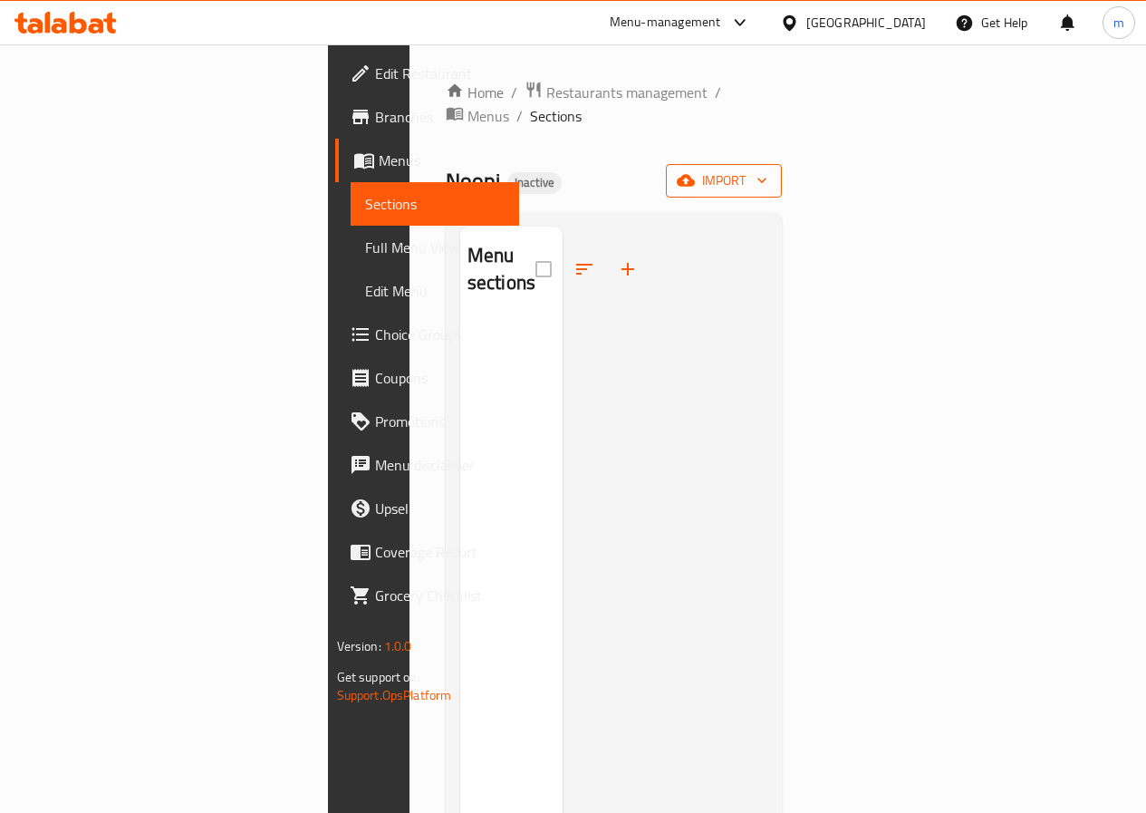
click at [767, 169] on span "import" at bounding box center [723, 180] width 87 height 23
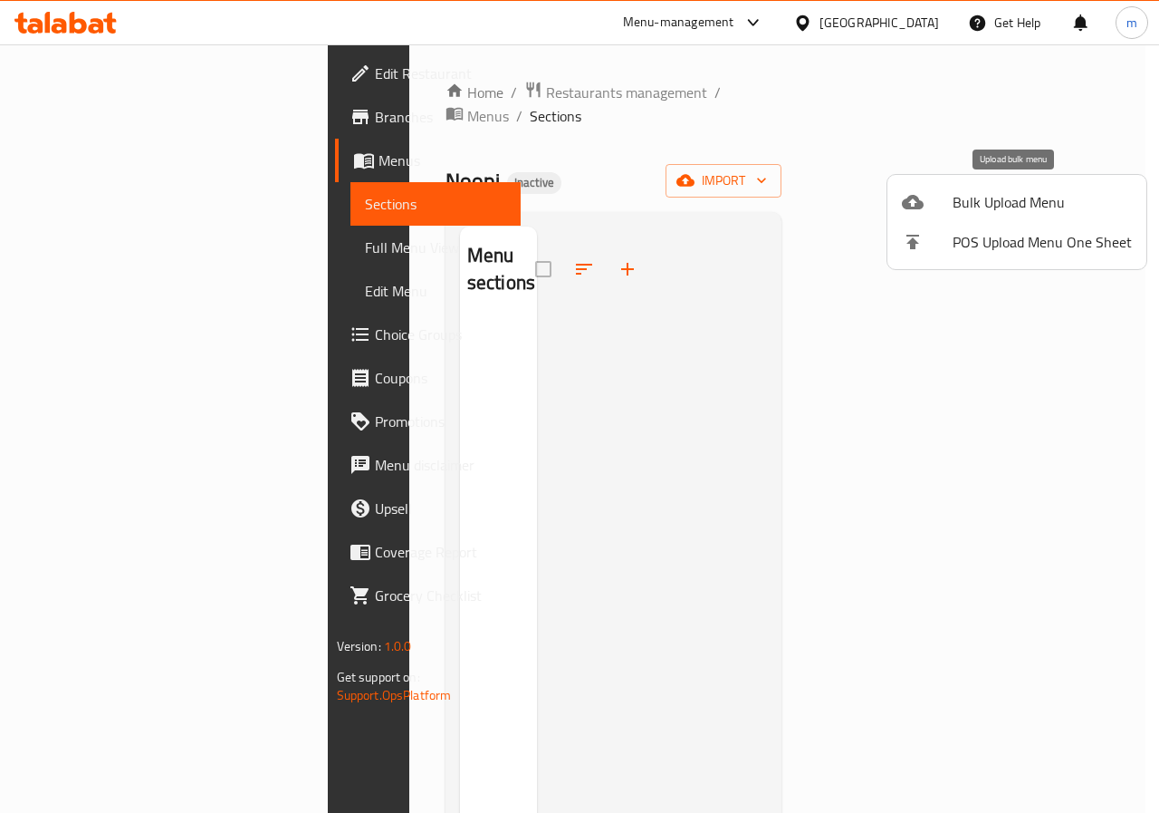
click at [1018, 209] on span "Bulk Upload Menu" at bounding box center [1042, 202] width 179 height 22
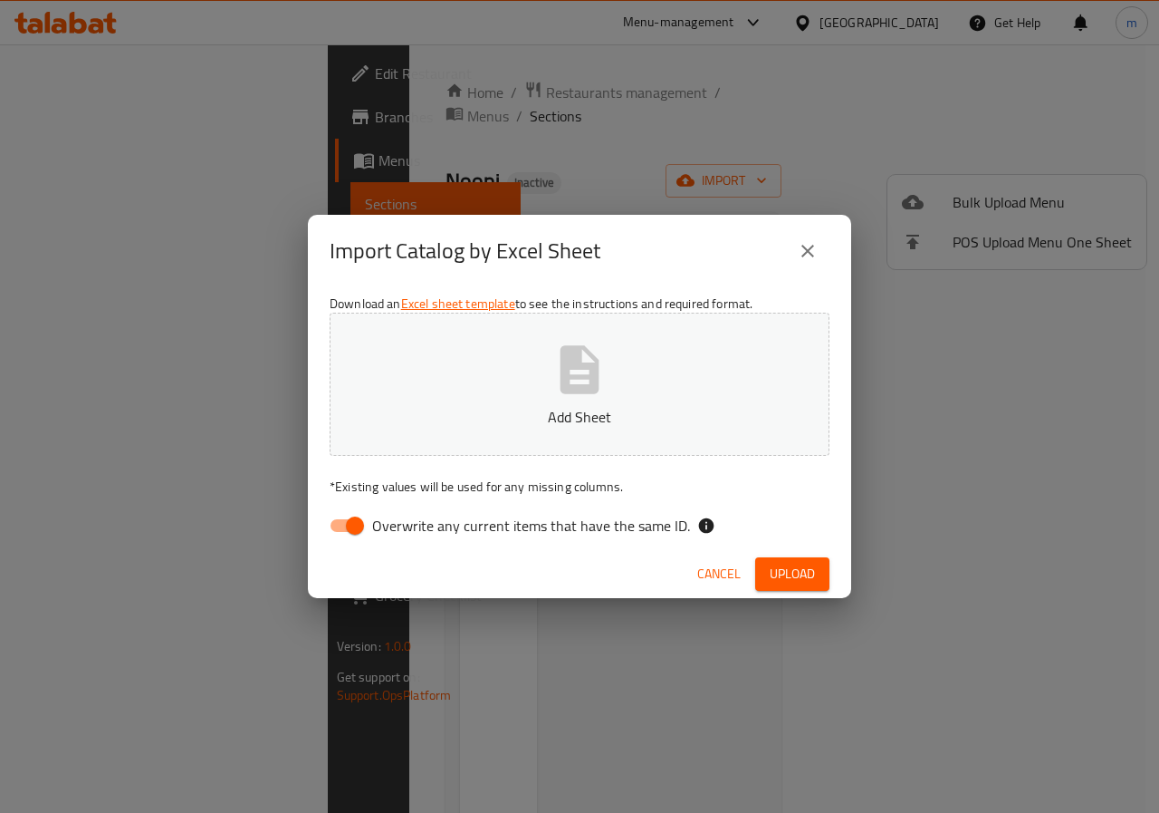
click at [351, 525] on input "Overwrite any current items that have the same ID." at bounding box center [354, 525] width 103 height 34
checkbox input "false"
click at [800, 574] on span "Upload" at bounding box center [792, 574] width 45 height 23
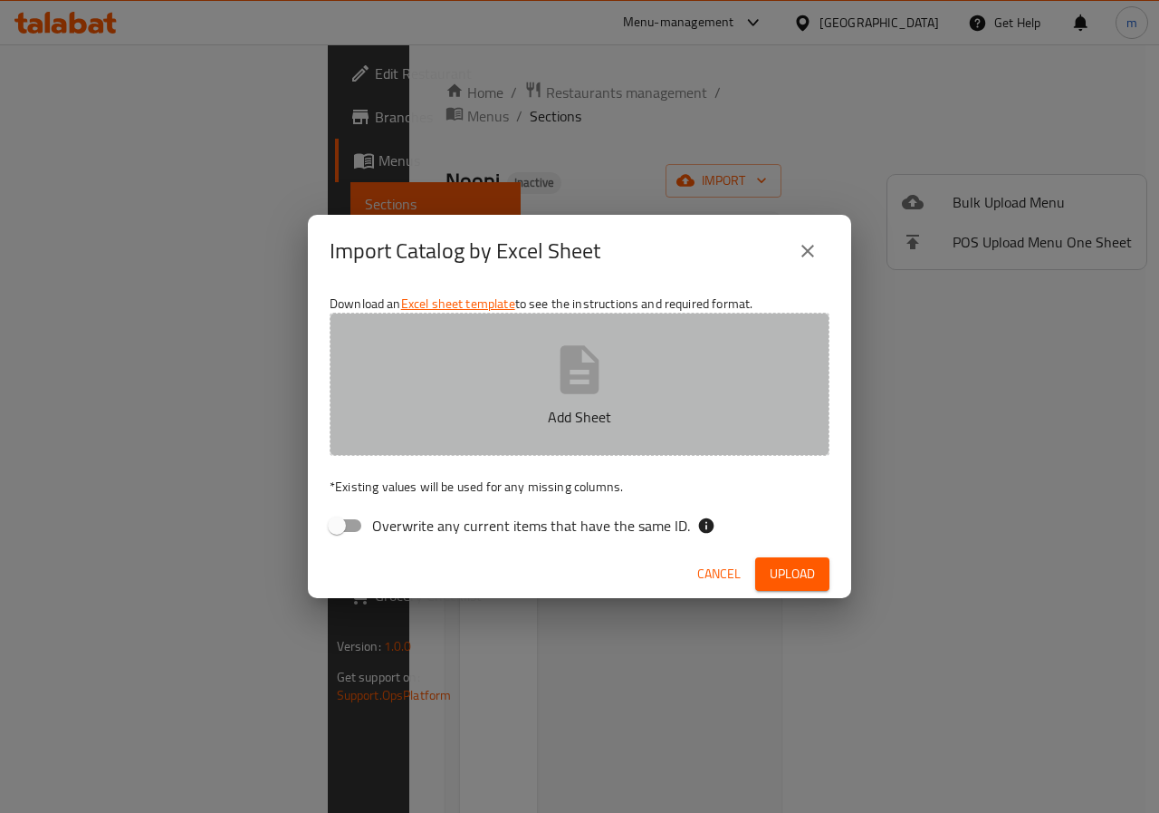
click at [582, 378] on icon "button" at bounding box center [580, 369] width 39 height 48
click at [671, 384] on button "Untitled spreadsheet.xlsx" at bounding box center [580, 384] width 500 height 143
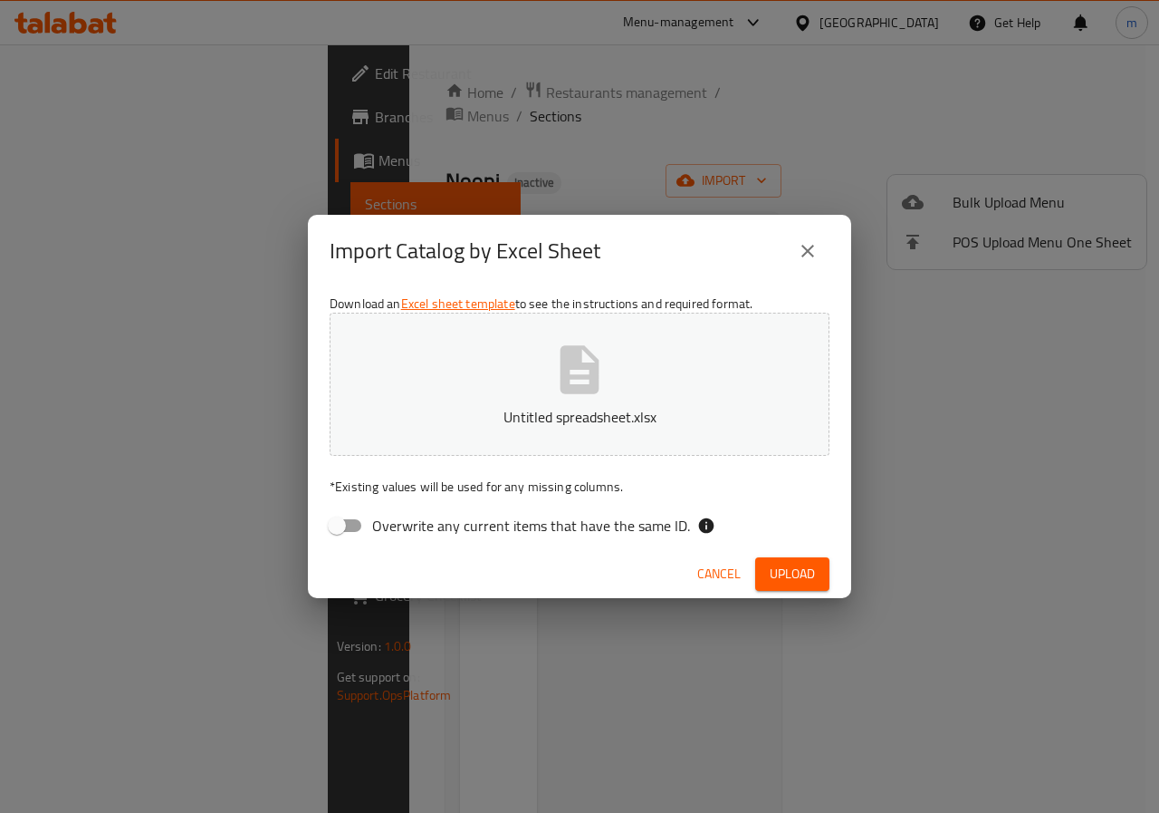
click at [795, 584] on span "Upload" at bounding box center [792, 574] width 45 height 23
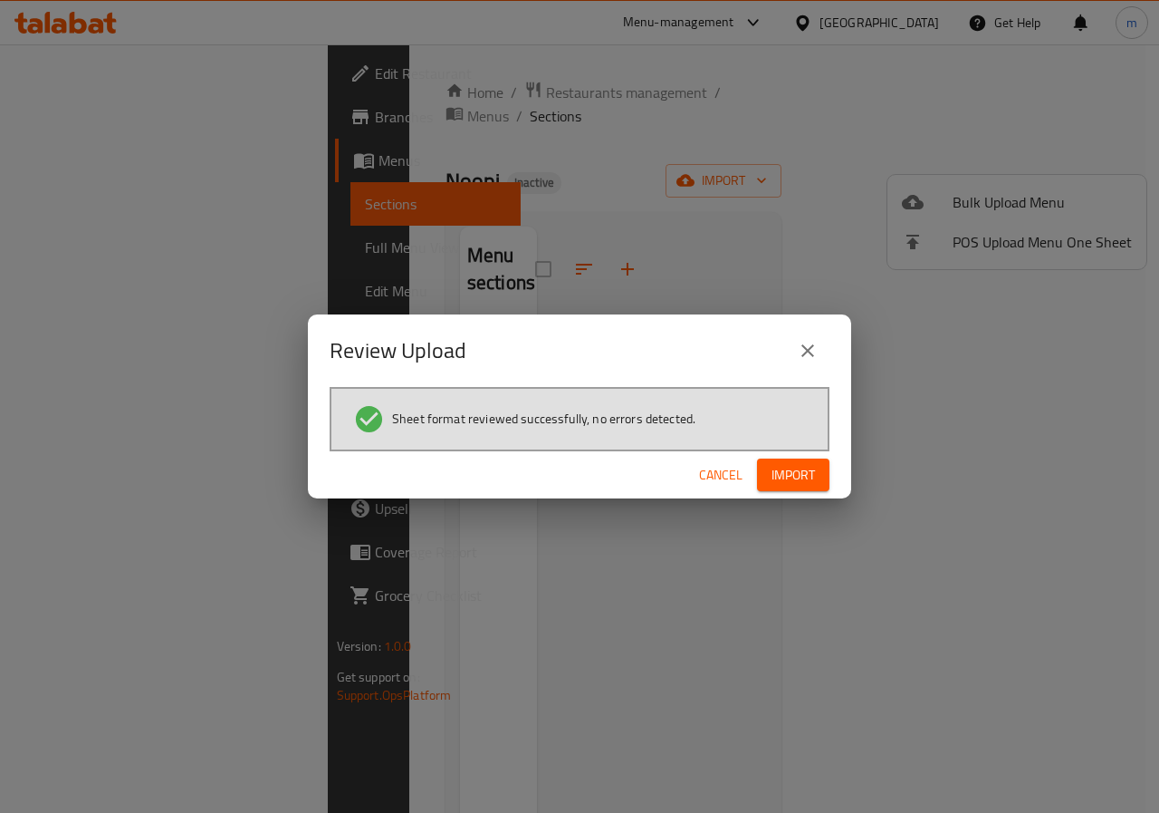
click at [797, 483] on span "Import" at bounding box center [793, 475] width 43 height 23
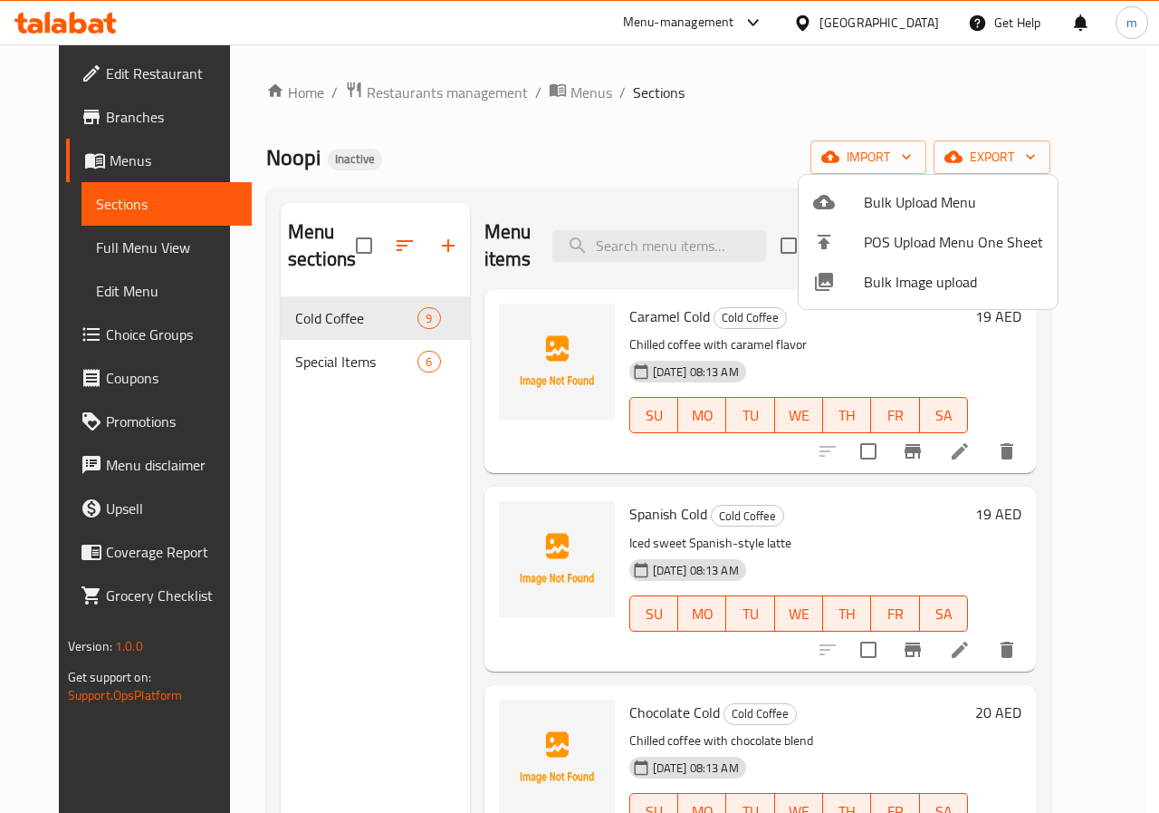
drag, startPoint x: 1081, startPoint y: 381, endPoint x: 1087, endPoint y: 399, distance: 19.2
click at [1087, 399] on div at bounding box center [579, 406] width 1159 height 813
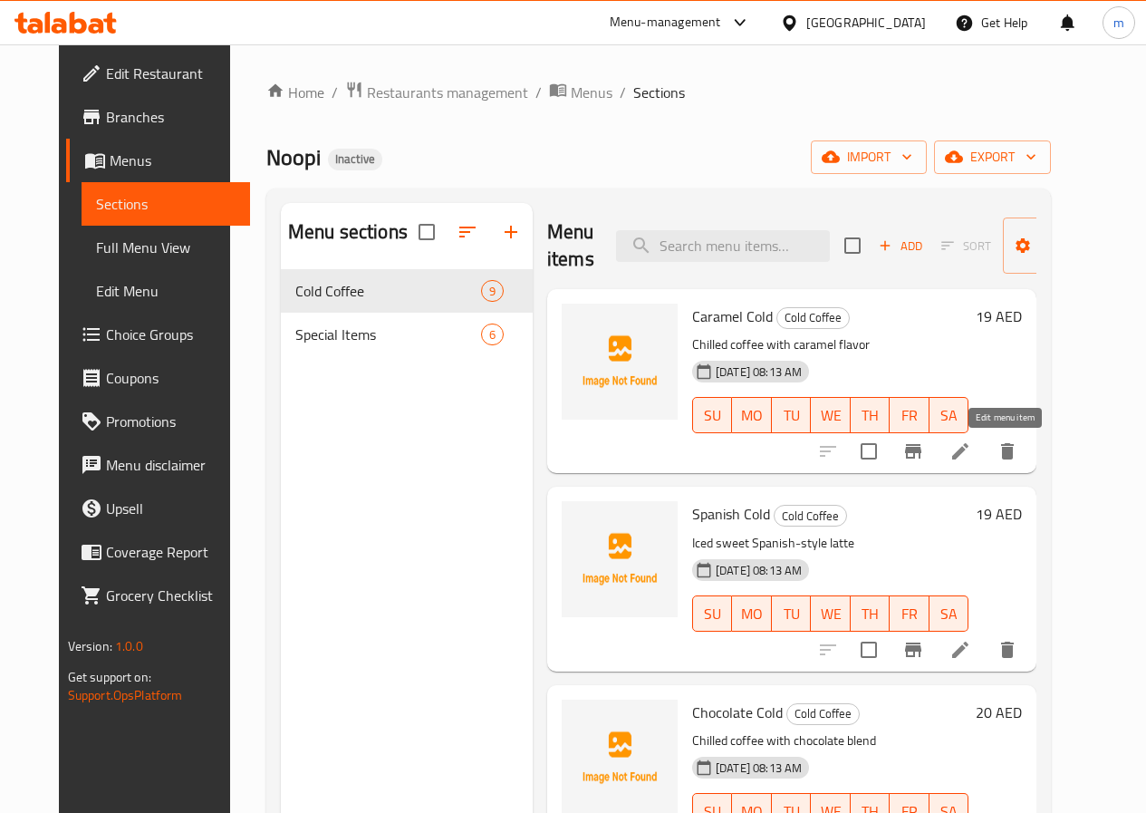
click at [968, 451] on icon at bounding box center [960, 451] width 16 height 16
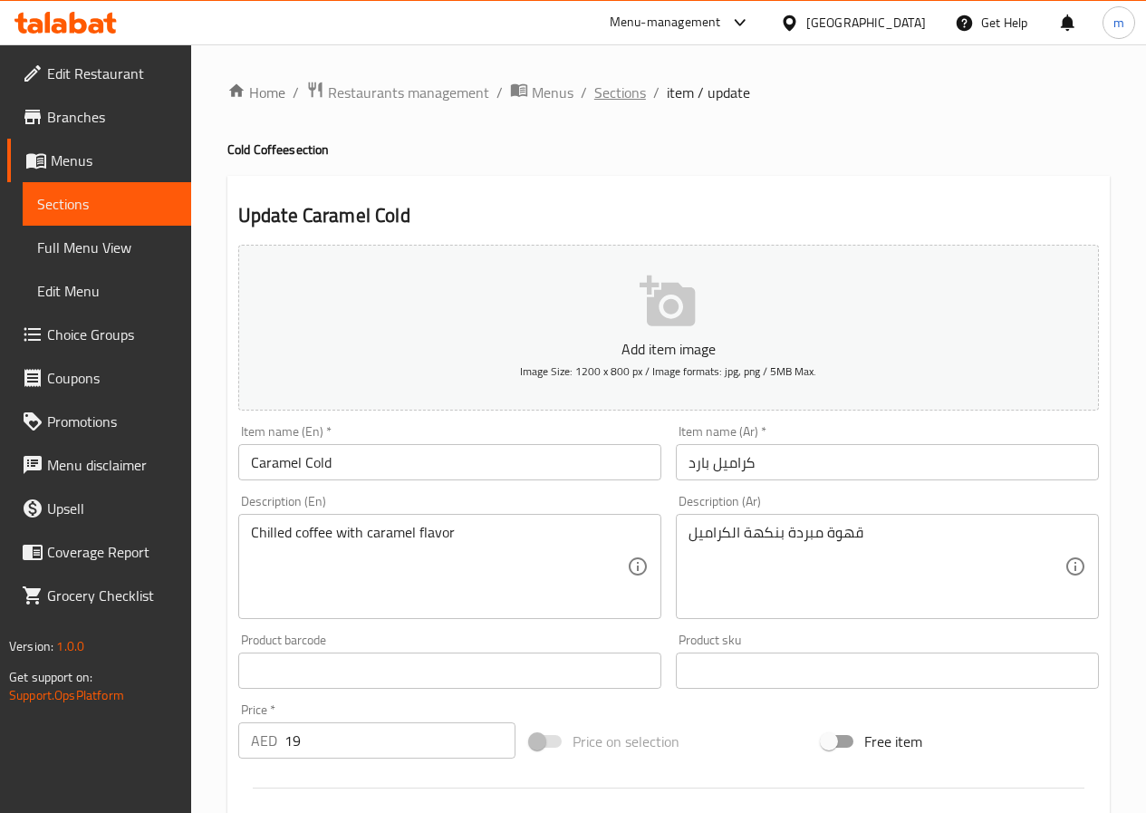
click at [604, 95] on span "Sections" at bounding box center [620, 93] width 52 height 22
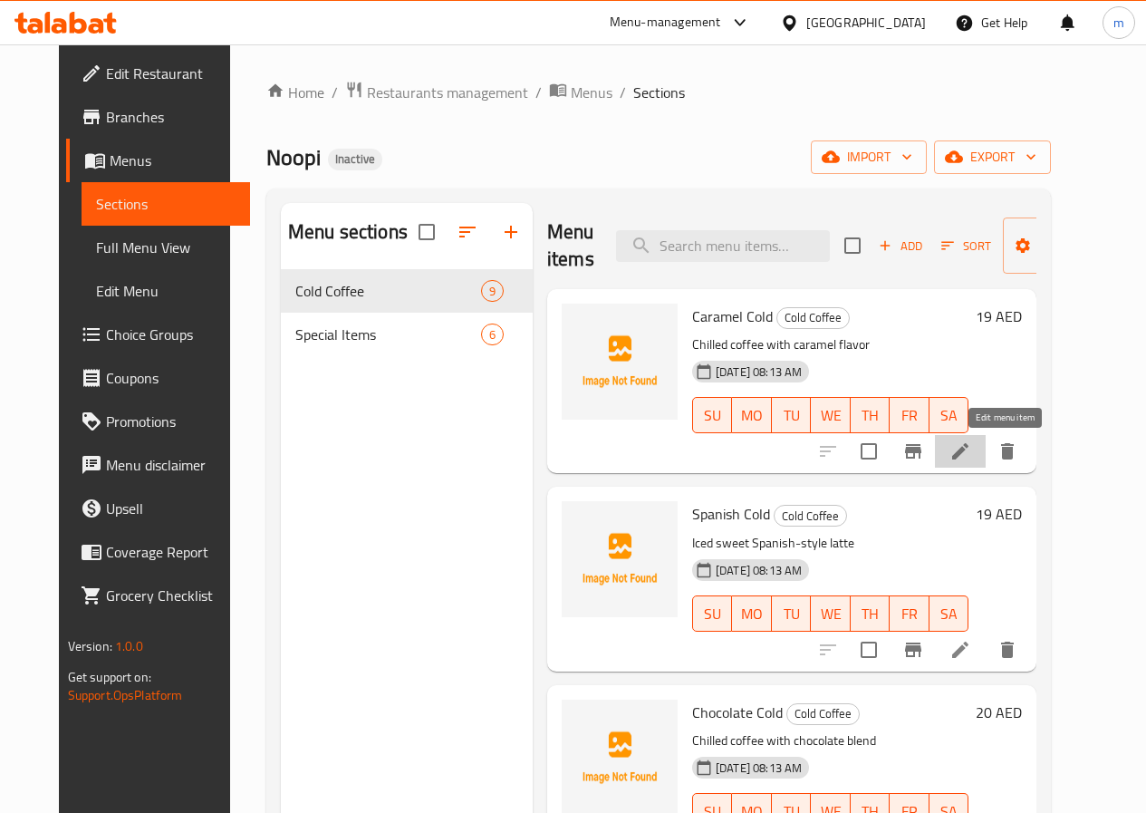
click at [971, 458] on icon at bounding box center [960, 451] width 22 height 22
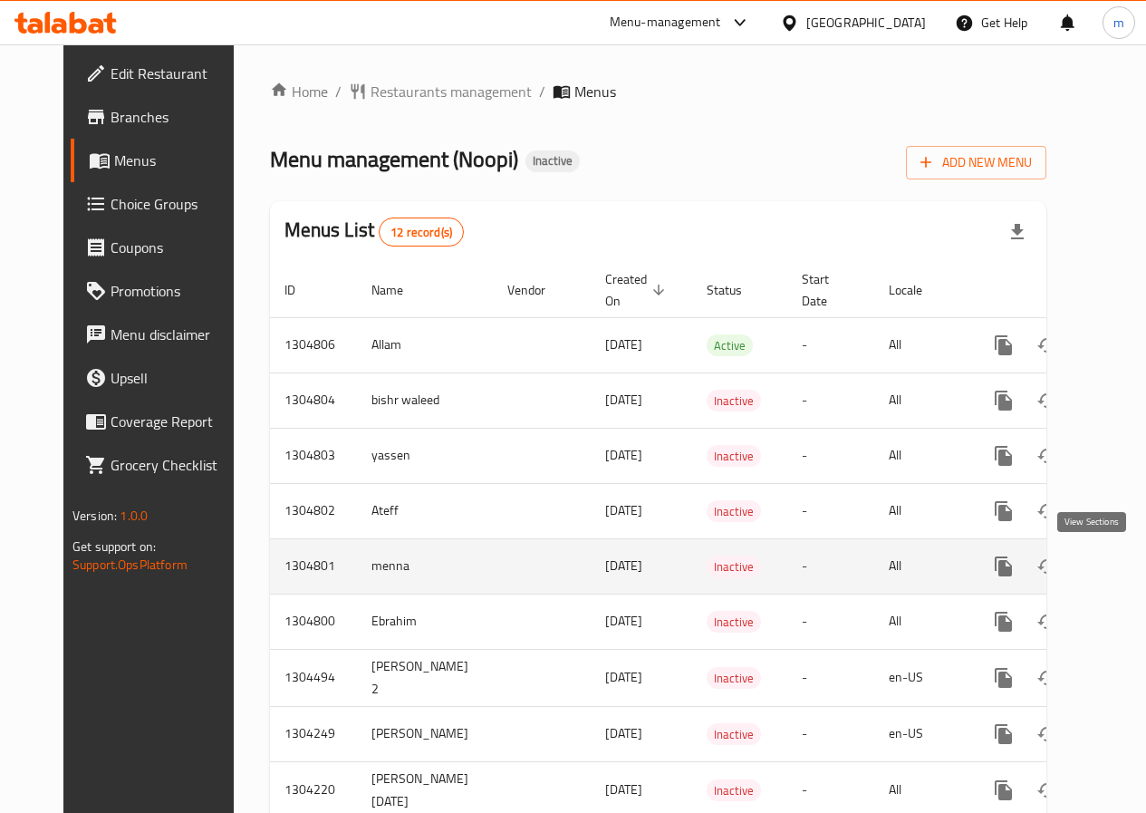
click at [1123, 569] on icon "enhanced table" at bounding box center [1134, 566] width 22 height 22
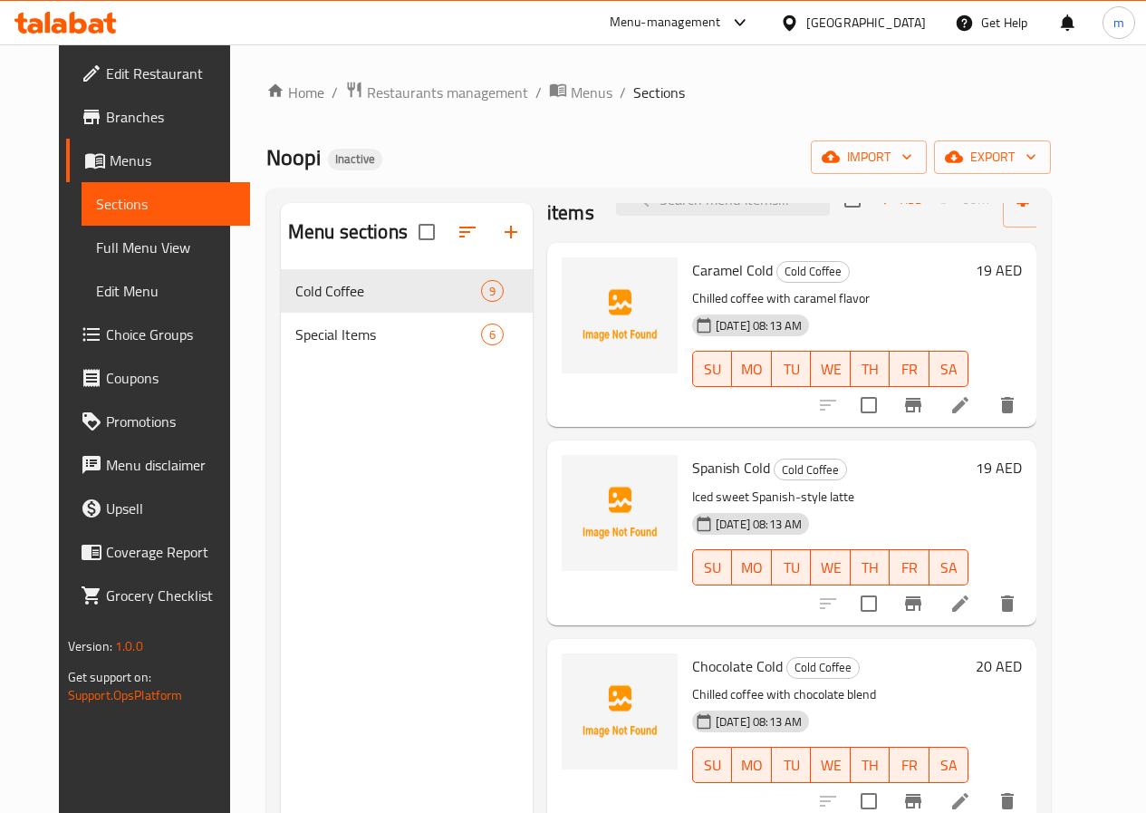
scroll to position [91, 0]
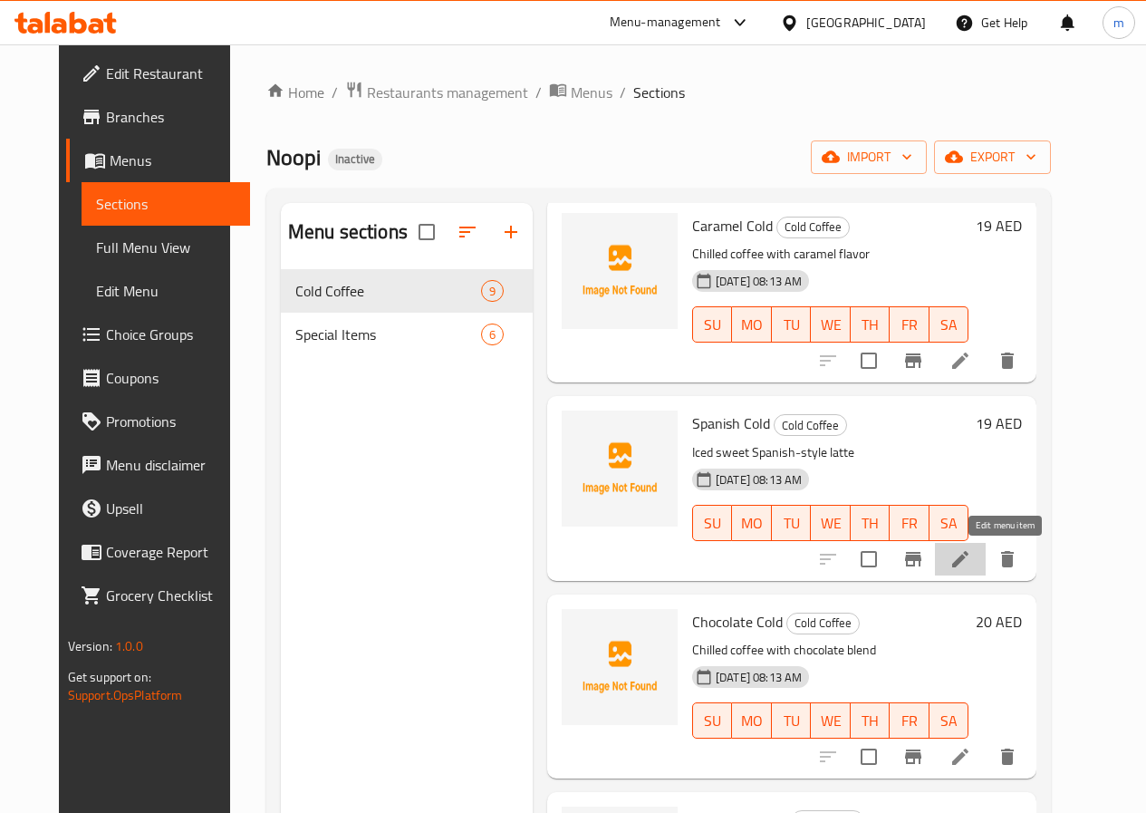
click at [971, 551] on icon at bounding box center [960, 559] width 22 height 22
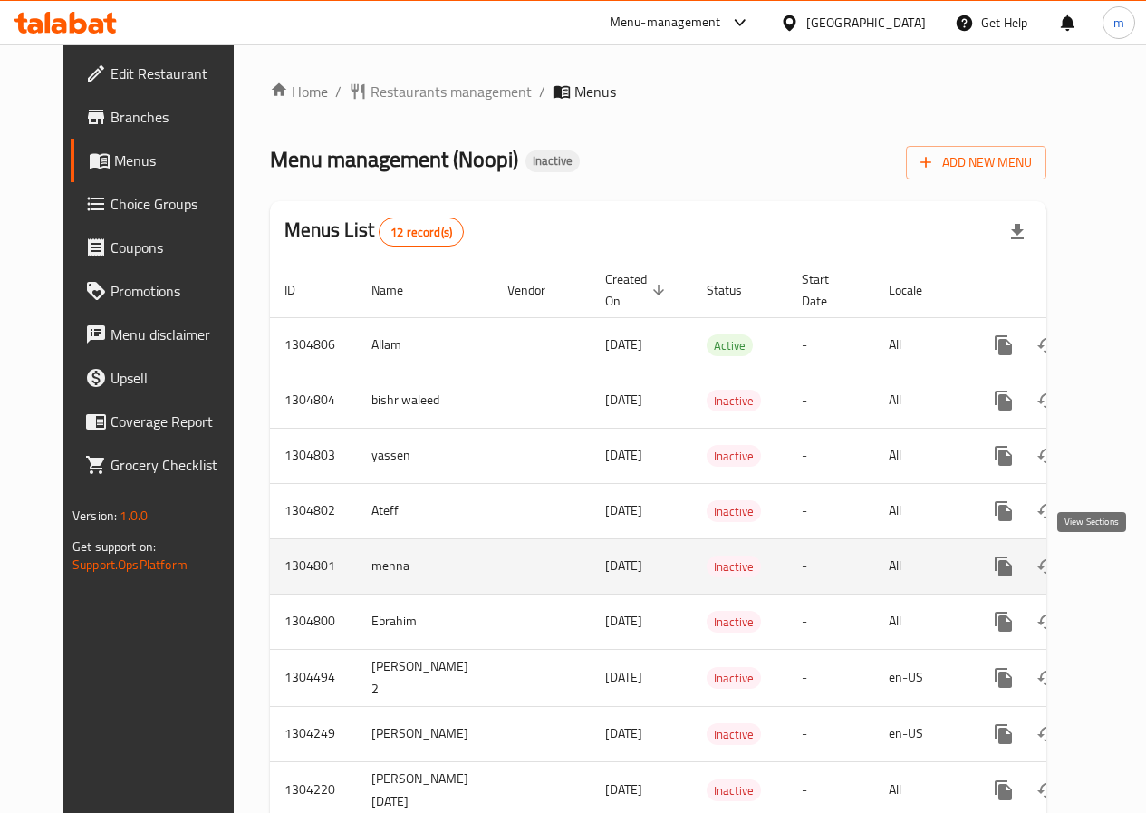
click at [1123, 571] on icon "enhanced table" at bounding box center [1134, 566] width 22 height 22
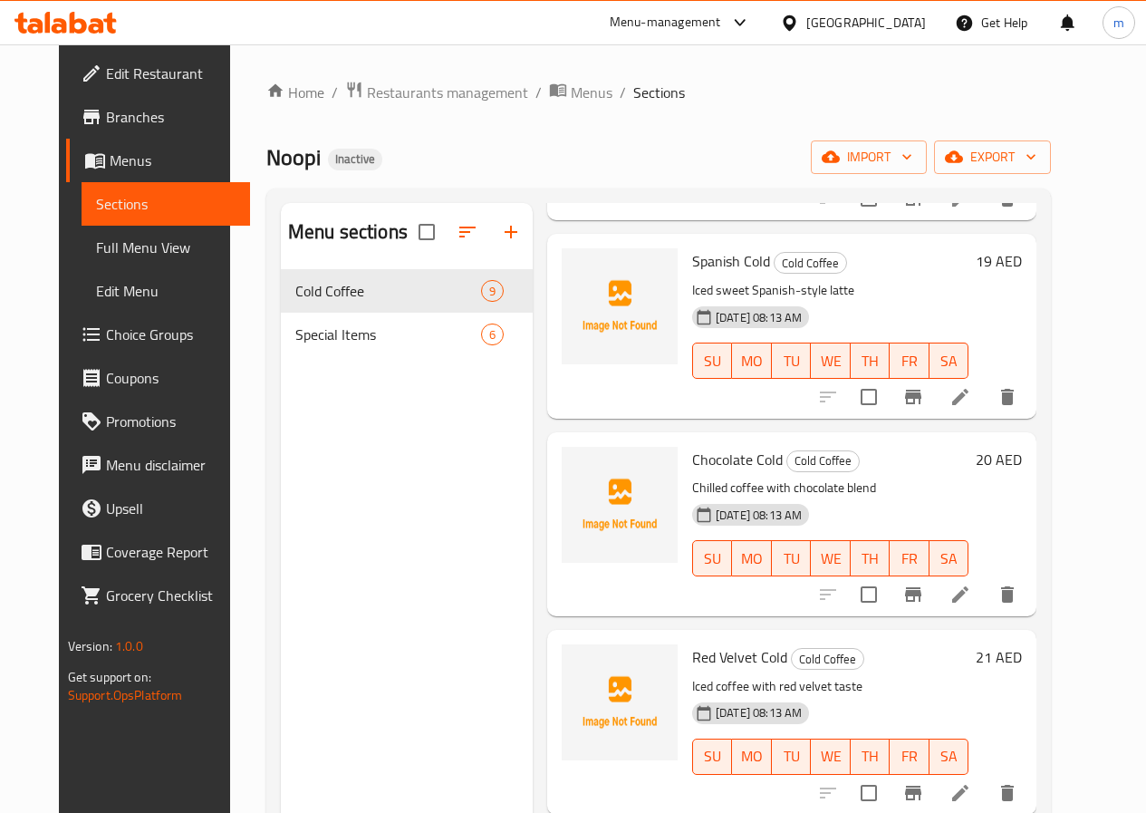
scroll to position [272, 0]
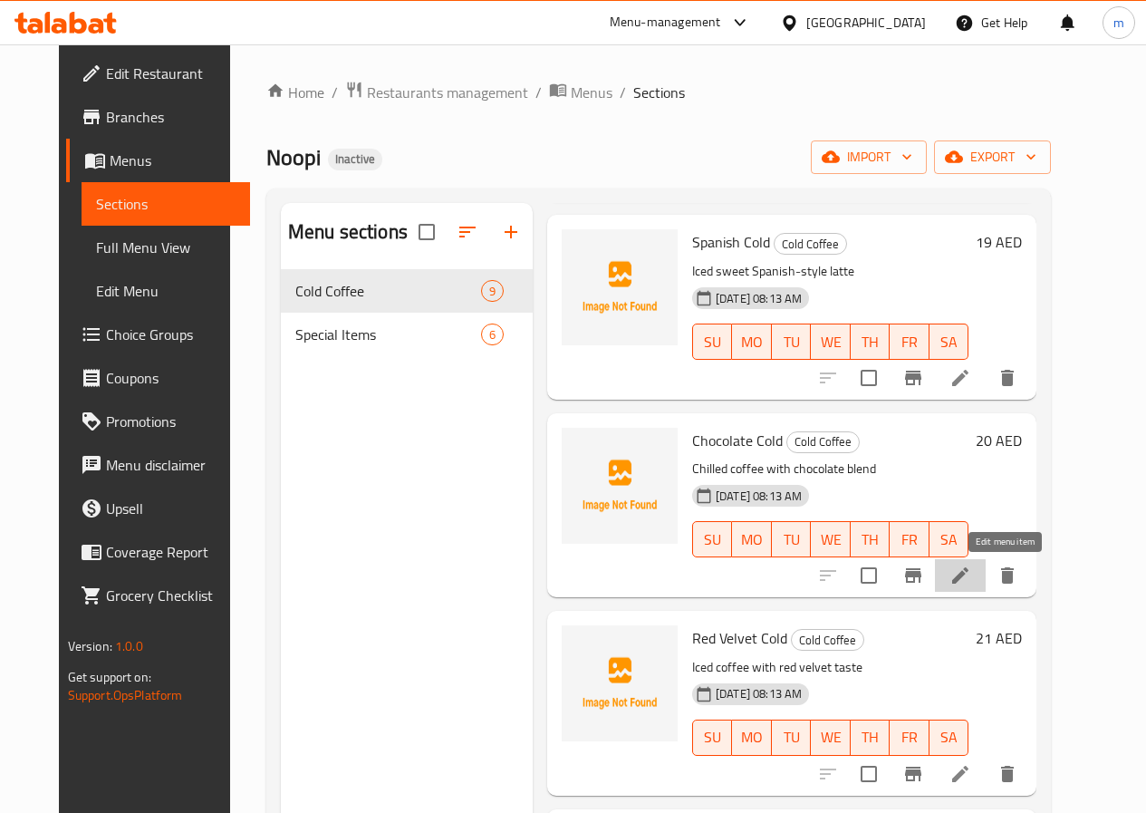
click at [968, 575] on icon at bounding box center [960, 575] width 16 height 16
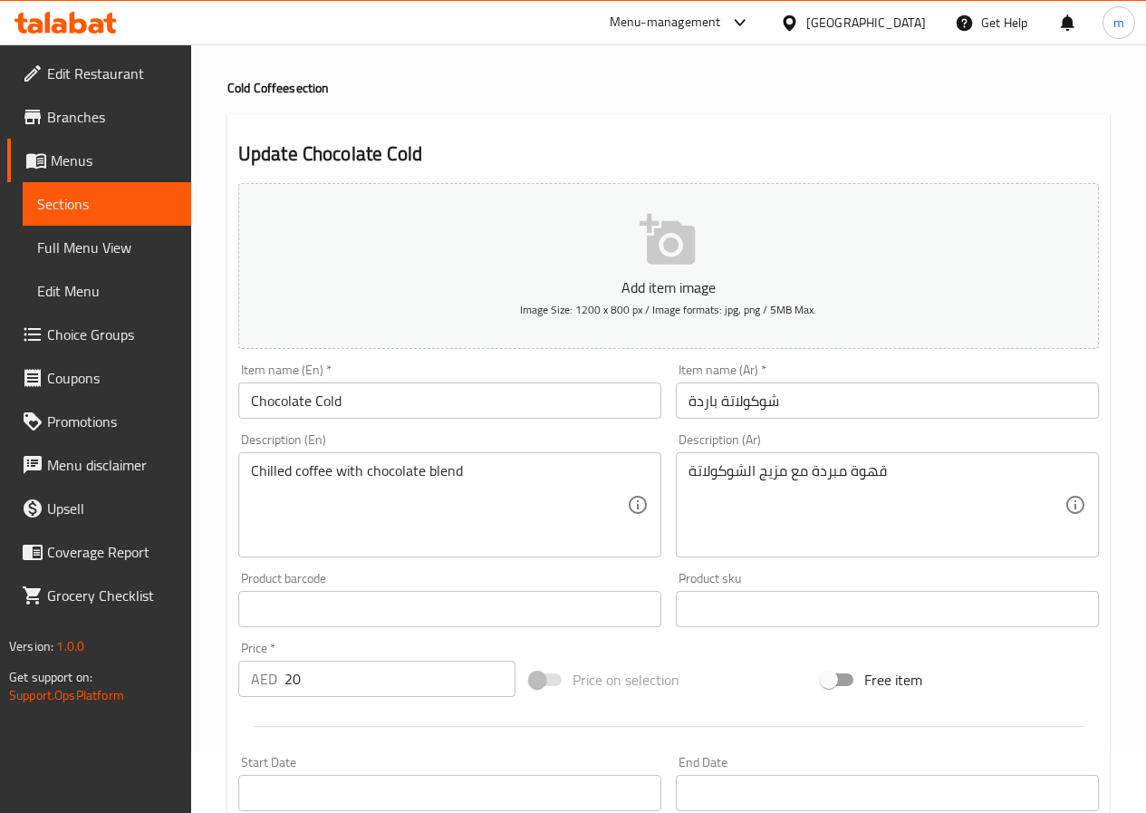
scroll to position [91, 0]
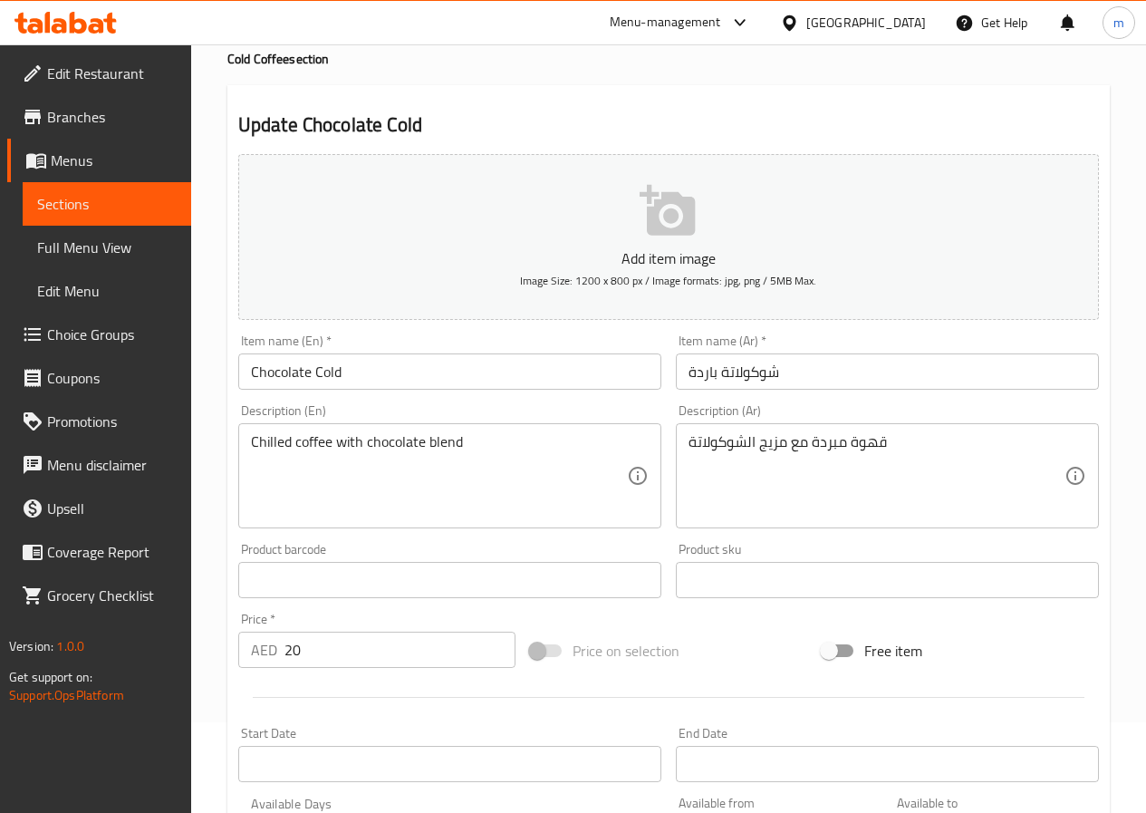
click at [86, 170] on span "Menus" at bounding box center [114, 160] width 126 height 22
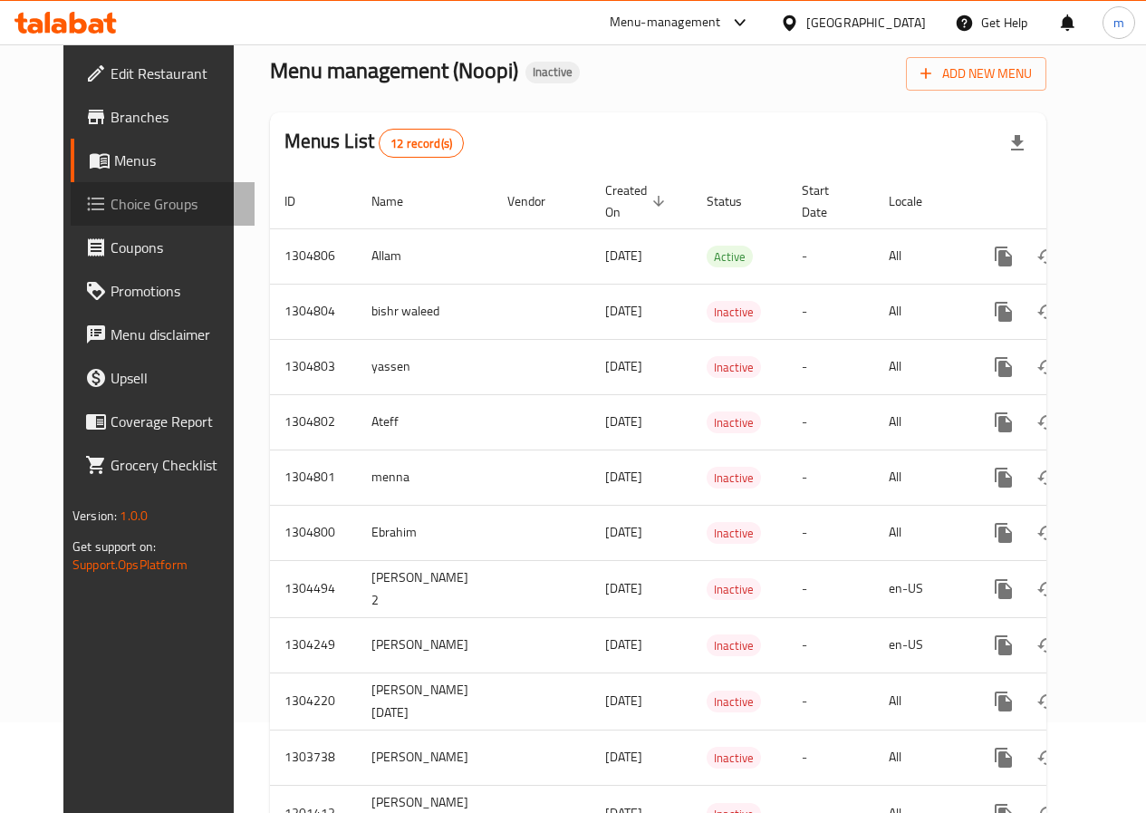
click at [111, 198] on span "Choice Groups" at bounding box center [176, 204] width 130 height 22
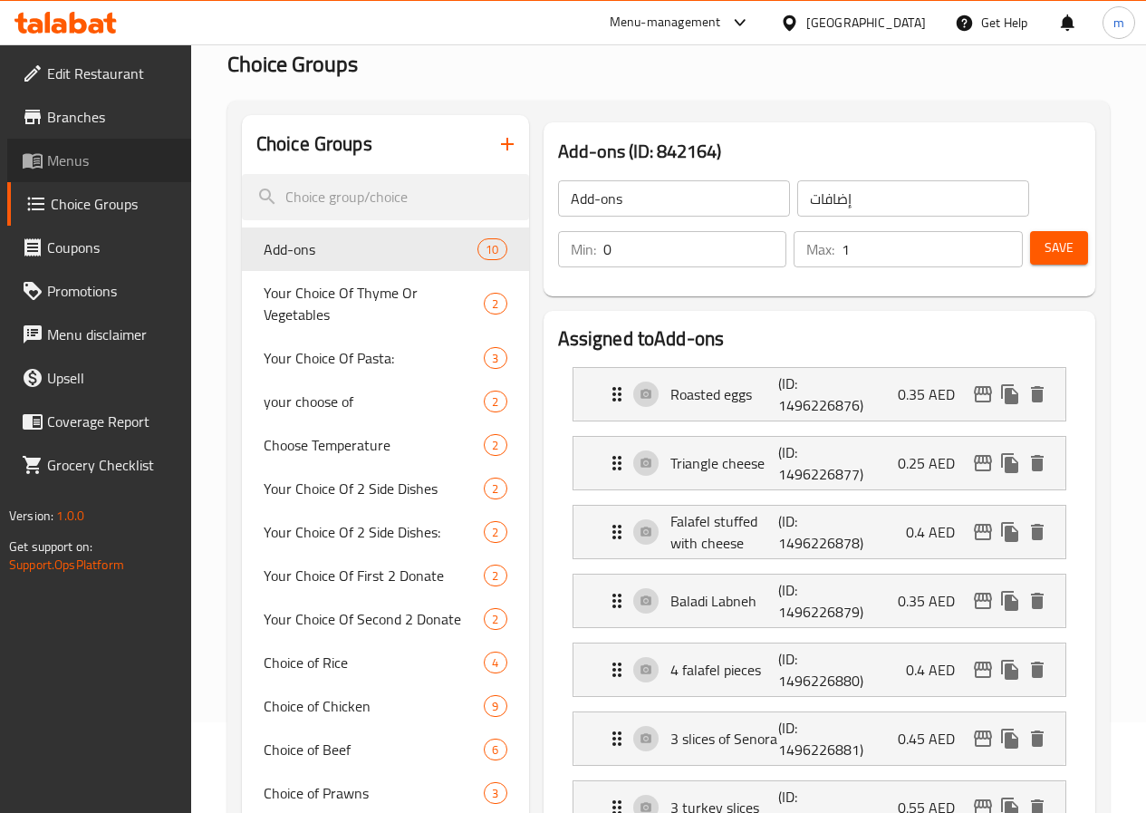
click at [96, 160] on span "Menus" at bounding box center [112, 160] width 130 height 22
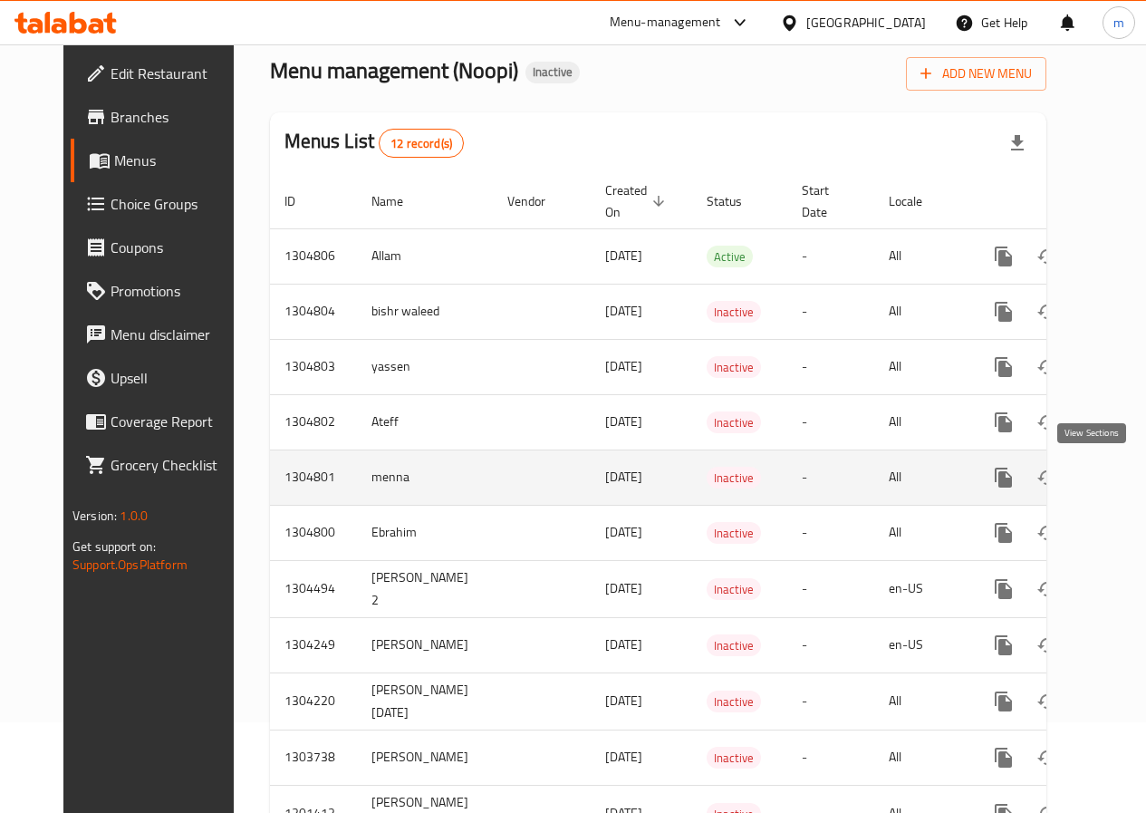
click at [1123, 476] on icon "enhanced table" at bounding box center [1134, 477] width 22 height 22
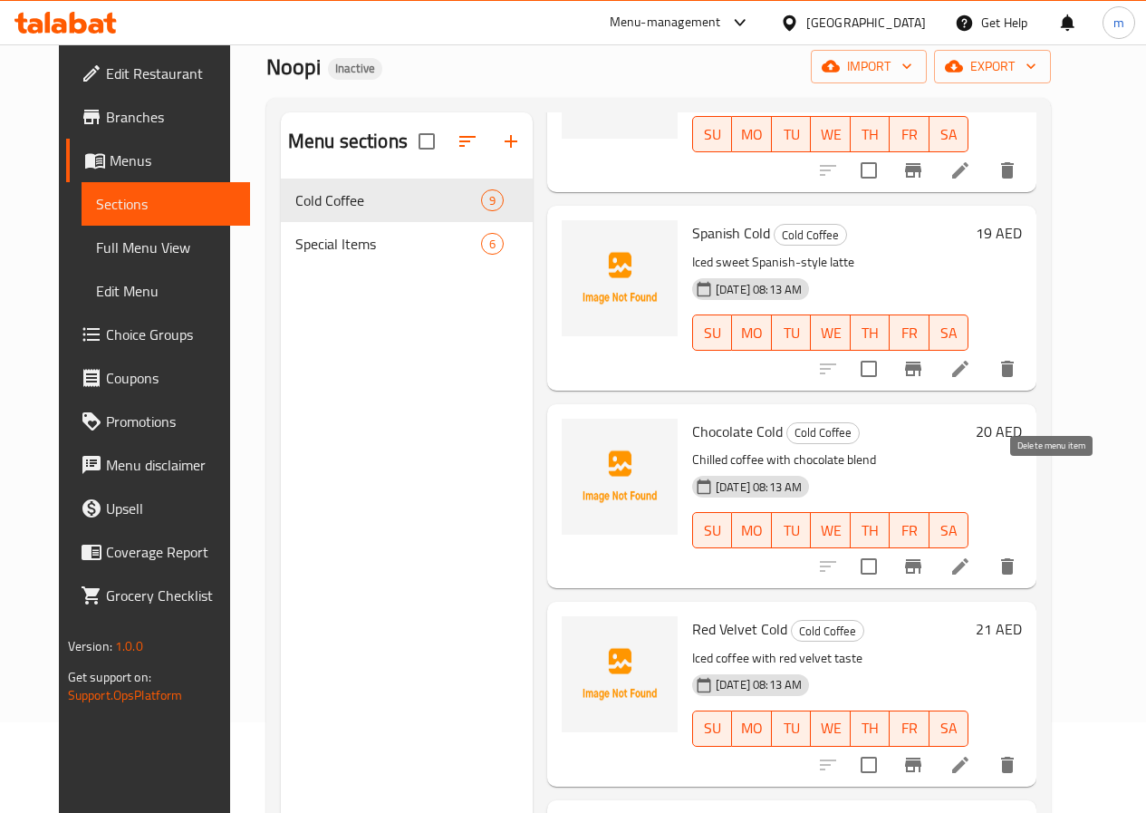
scroll to position [272, 0]
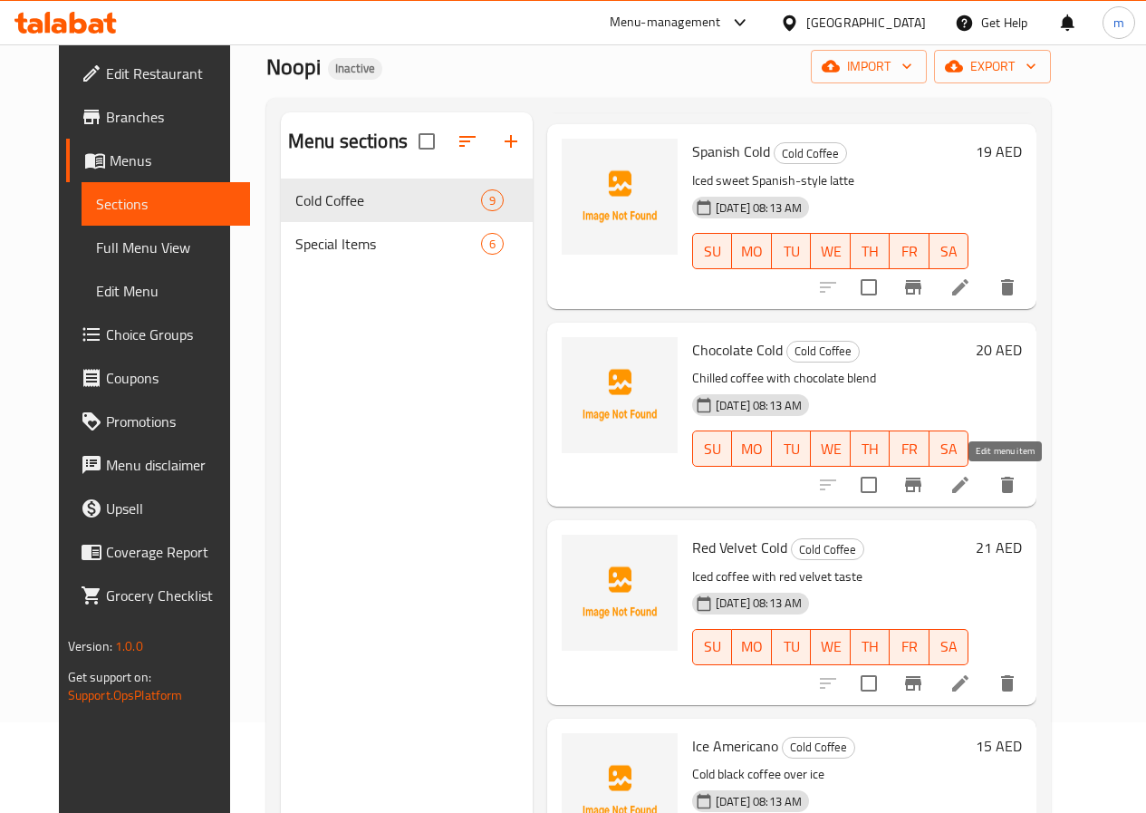
click at [971, 484] on icon at bounding box center [960, 485] width 22 height 22
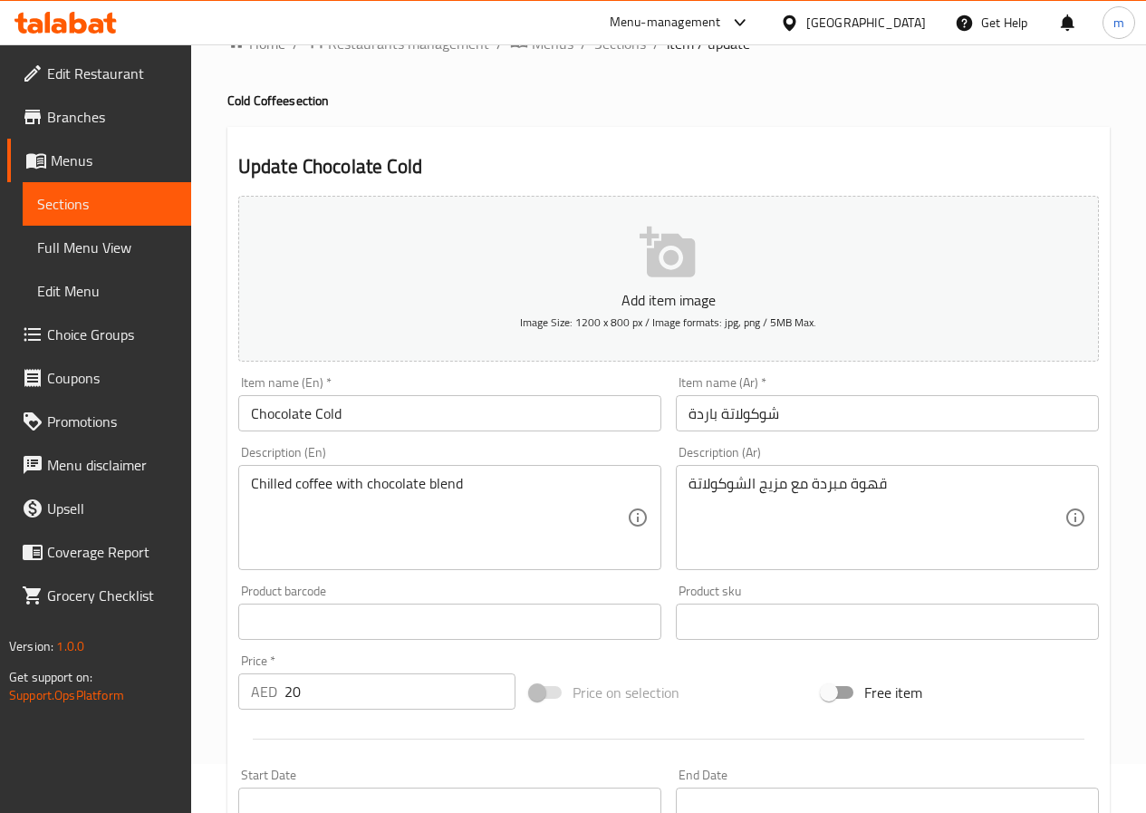
scroll to position [91, 0]
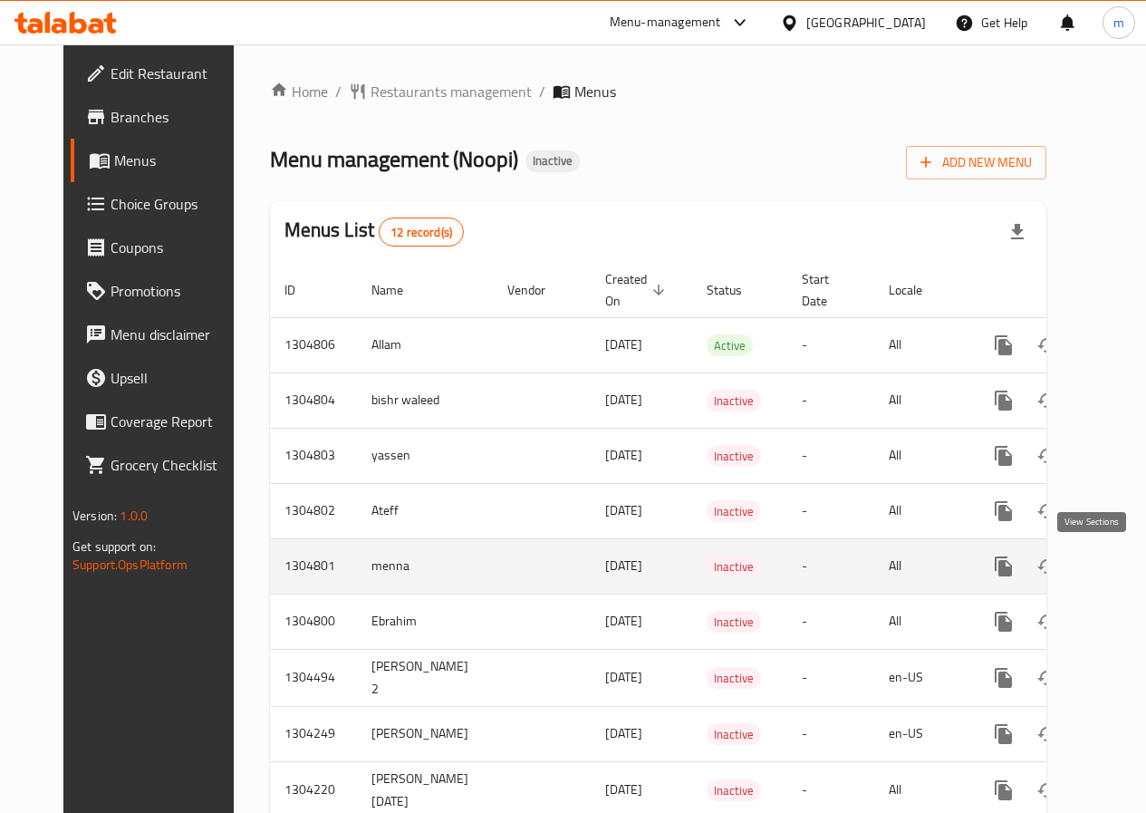
click at [1123, 566] on icon "enhanced table" at bounding box center [1134, 566] width 22 height 22
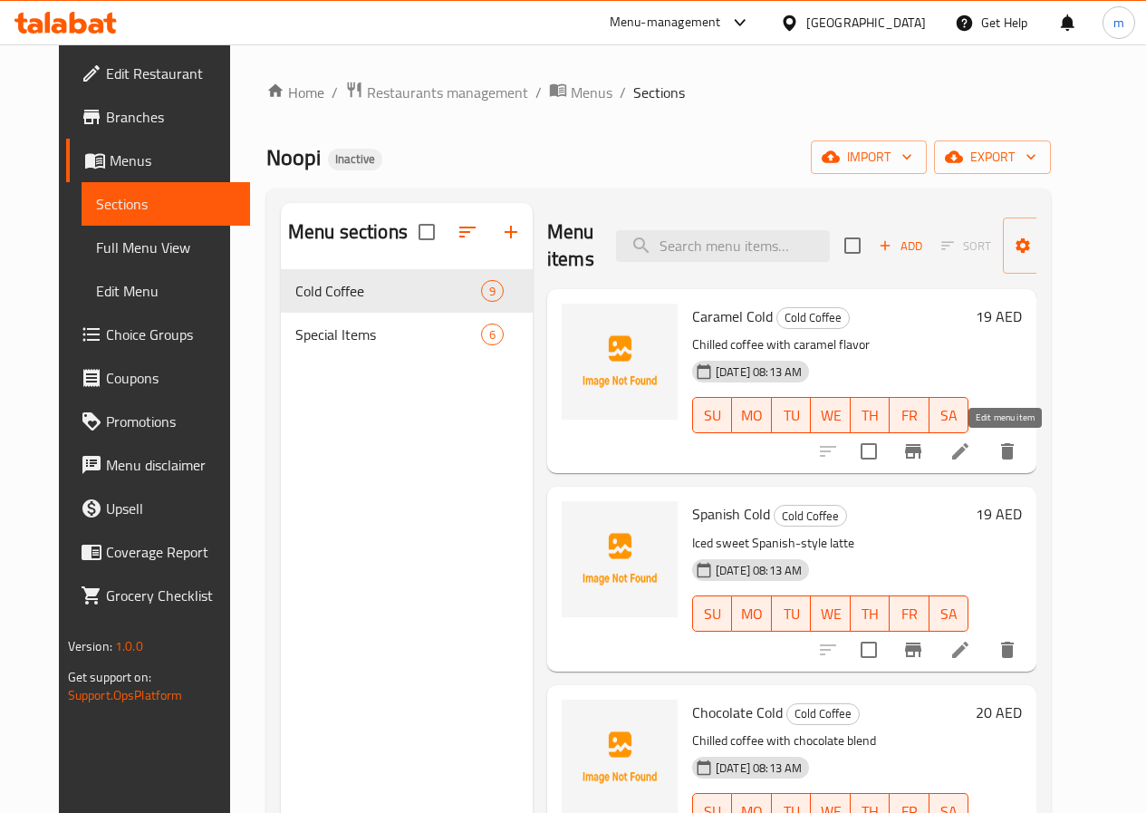
click at [971, 450] on icon at bounding box center [960, 451] width 22 height 22
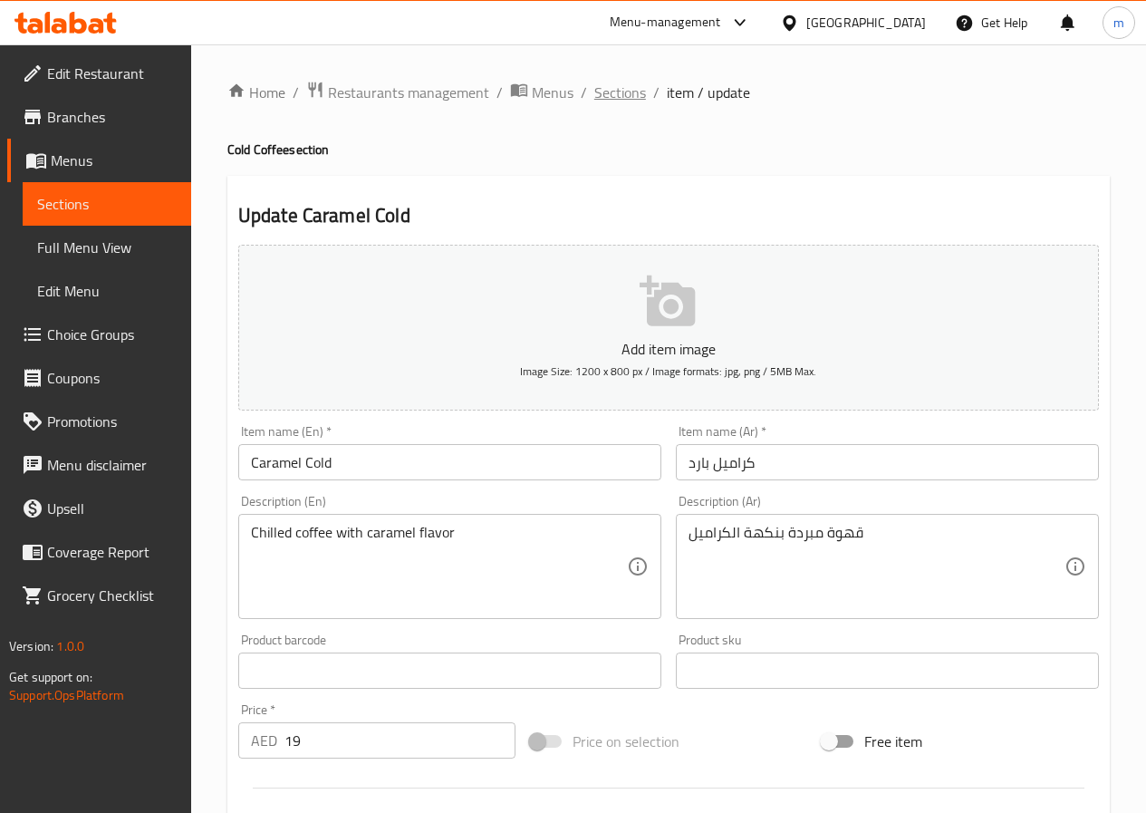
click at [626, 95] on span "Sections" at bounding box center [620, 93] width 52 height 22
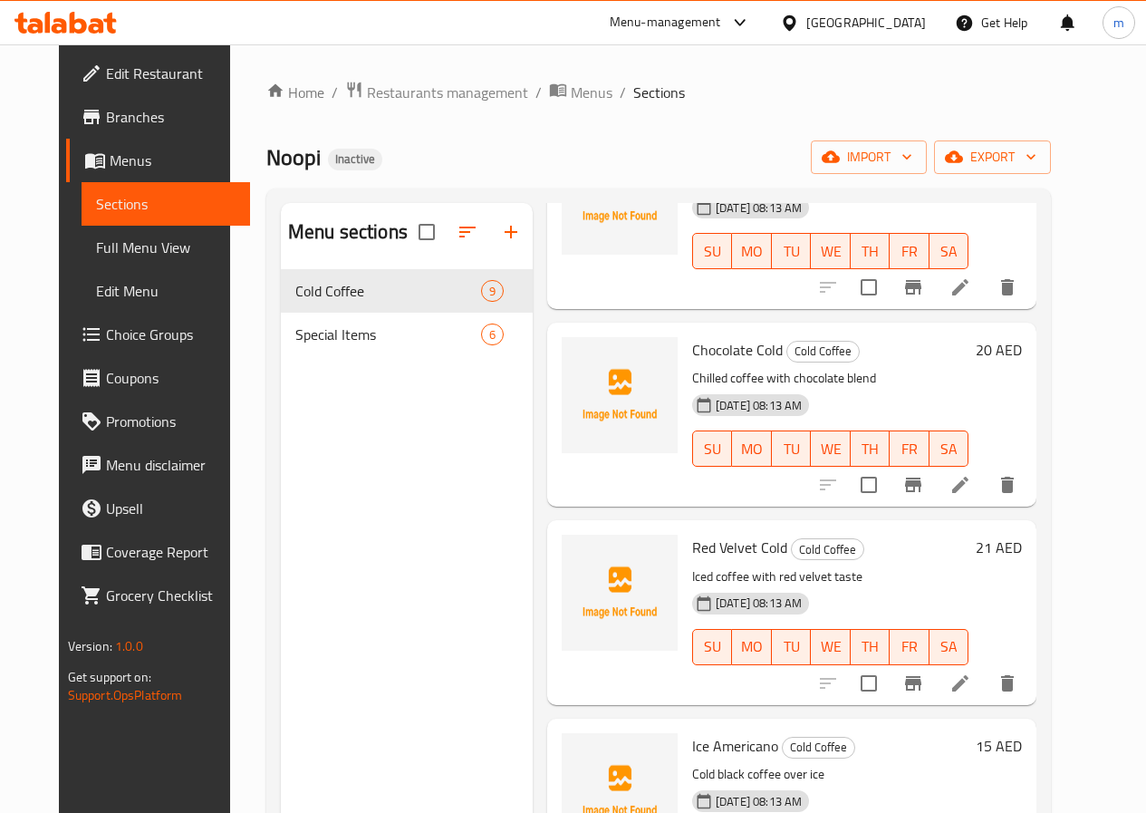
scroll to position [543, 0]
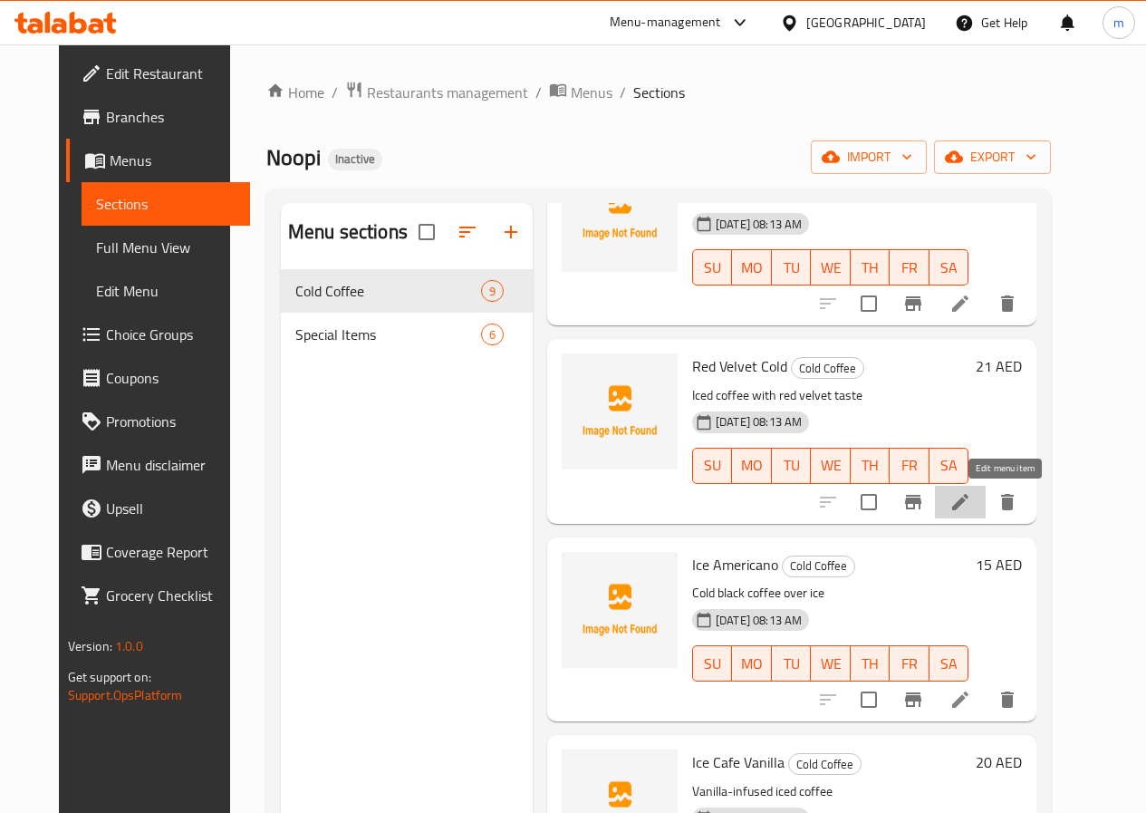
click at [971, 510] on icon at bounding box center [960, 502] width 22 height 22
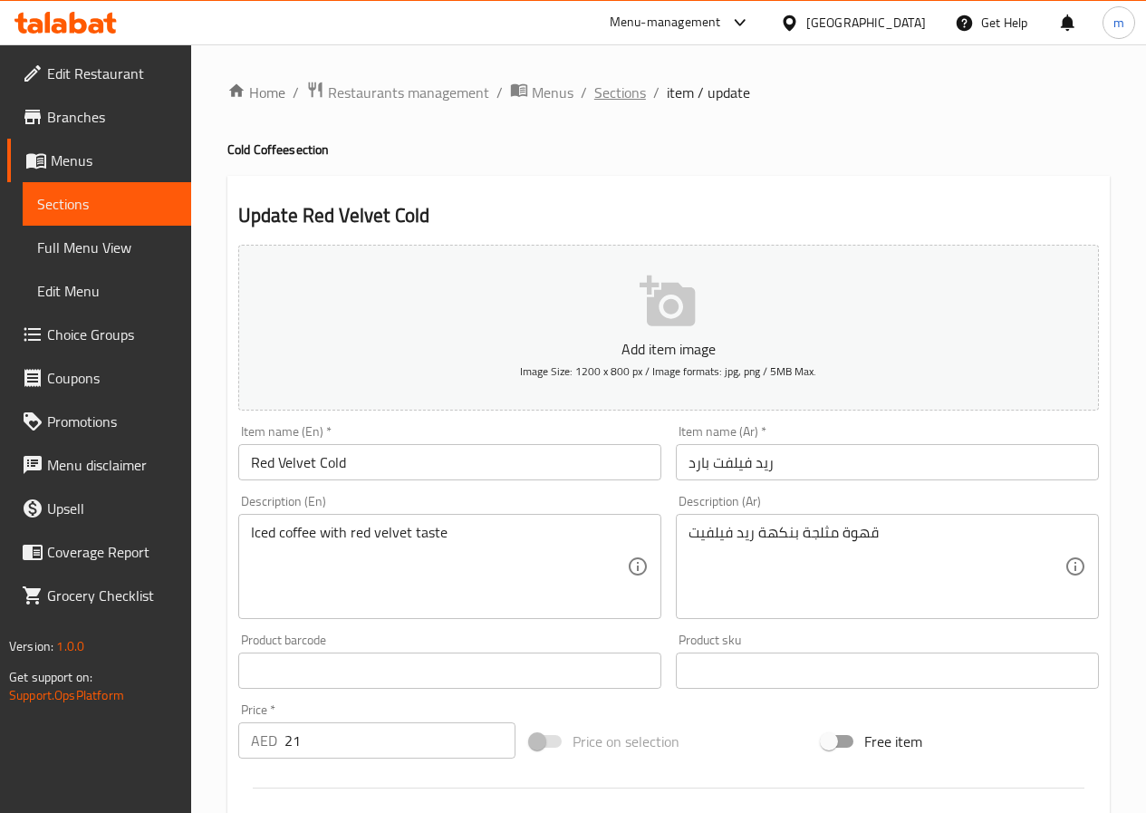
click at [638, 94] on span "Sections" at bounding box center [620, 93] width 52 height 22
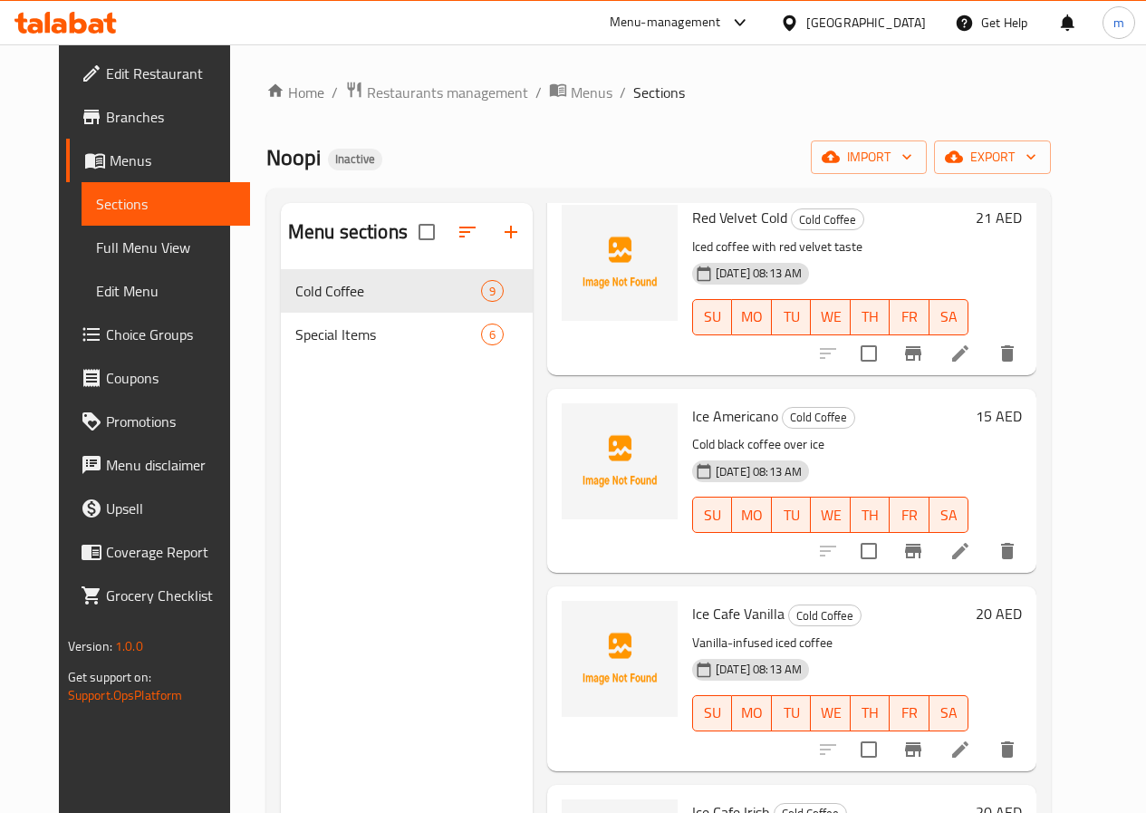
scroll to position [725, 0]
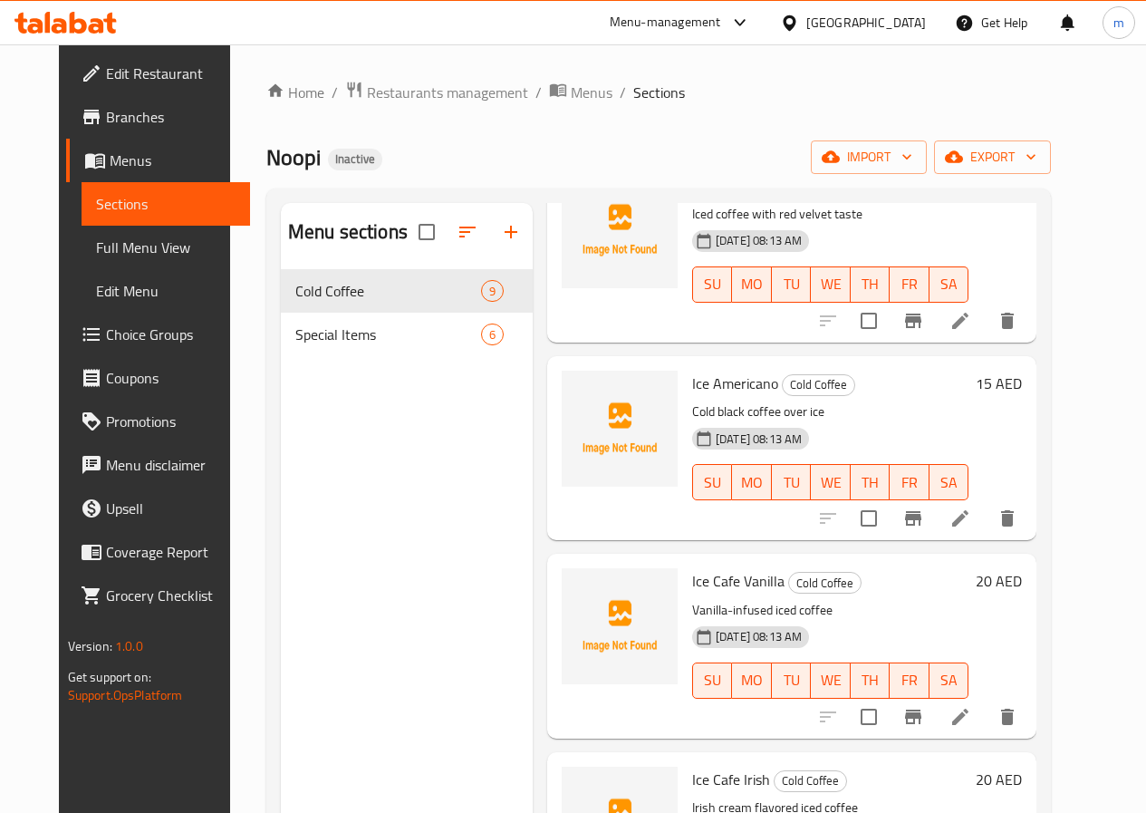
click at [968, 524] on icon at bounding box center [960, 518] width 16 height 16
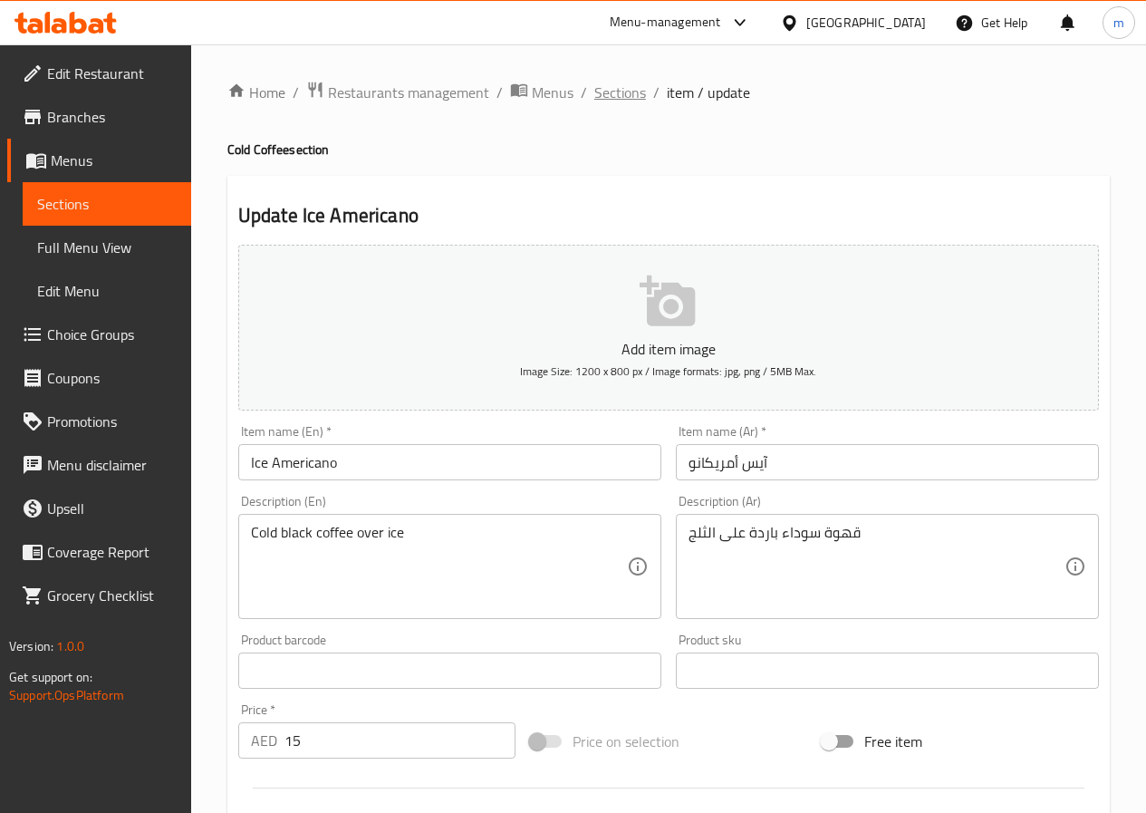
click at [626, 92] on span "Sections" at bounding box center [620, 93] width 52 height 22
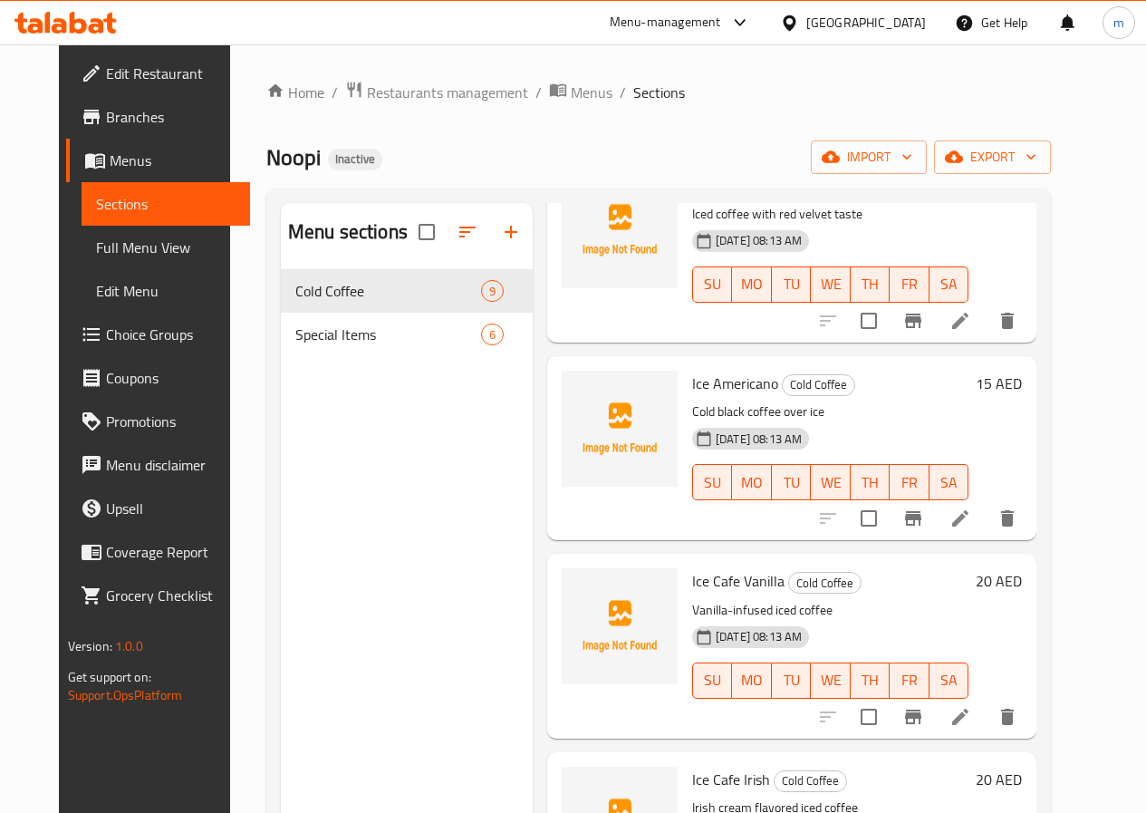
scroll to position [815, 0]
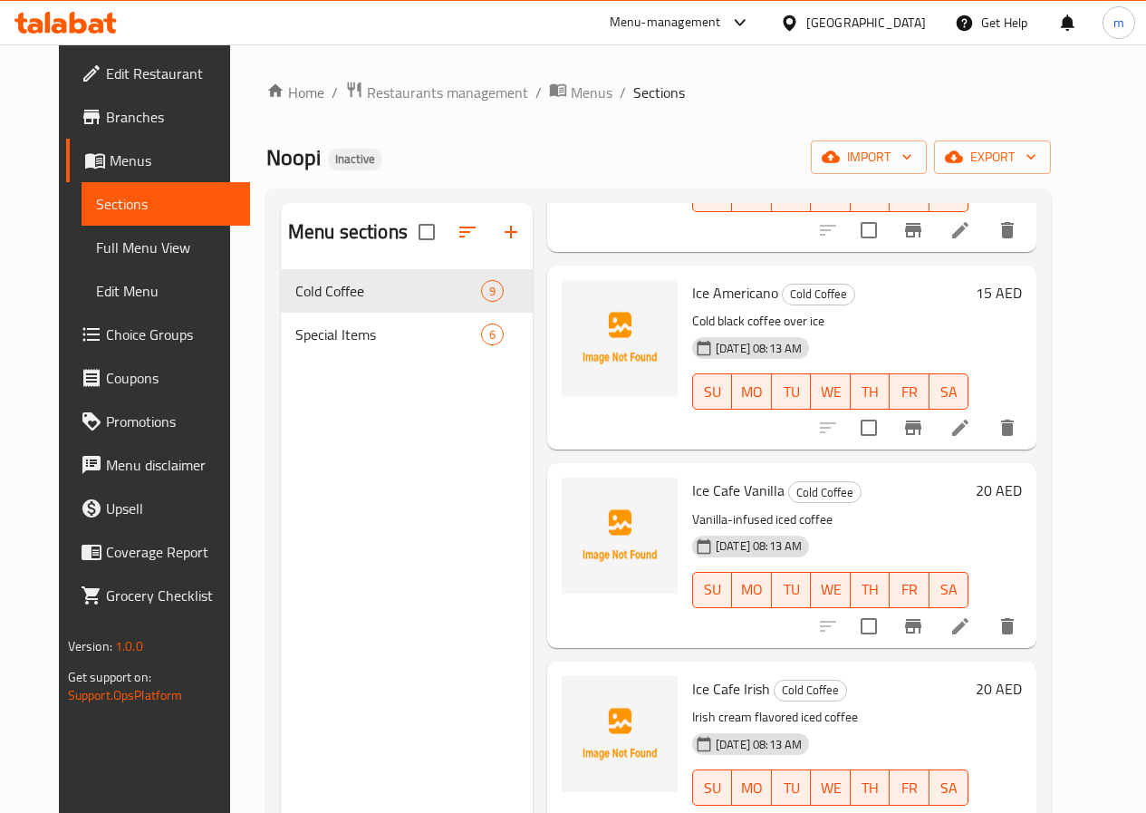
click at [968, 625] on icon at bounding box center [960, 626] width 16 height 16
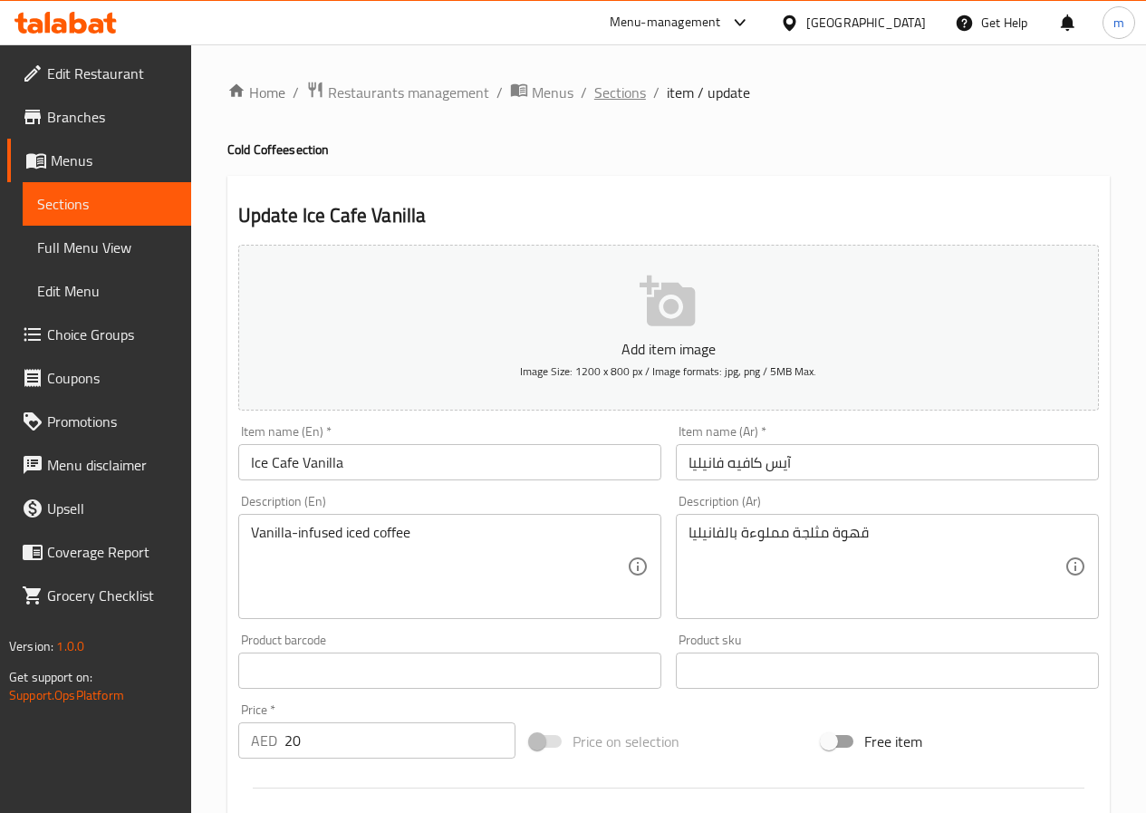
click at [616, 98] on span "Sections" at bounding box center [620, 93] width 52 height 22
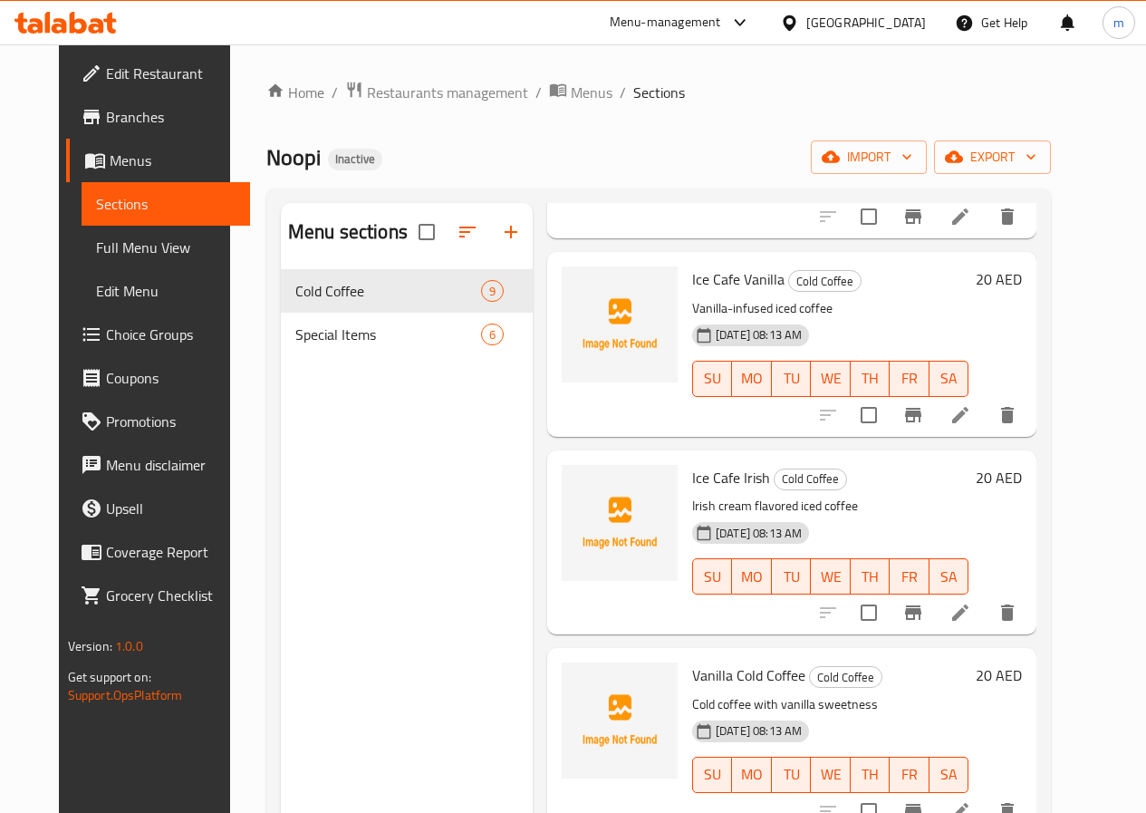
scroll to position [1041, 0]
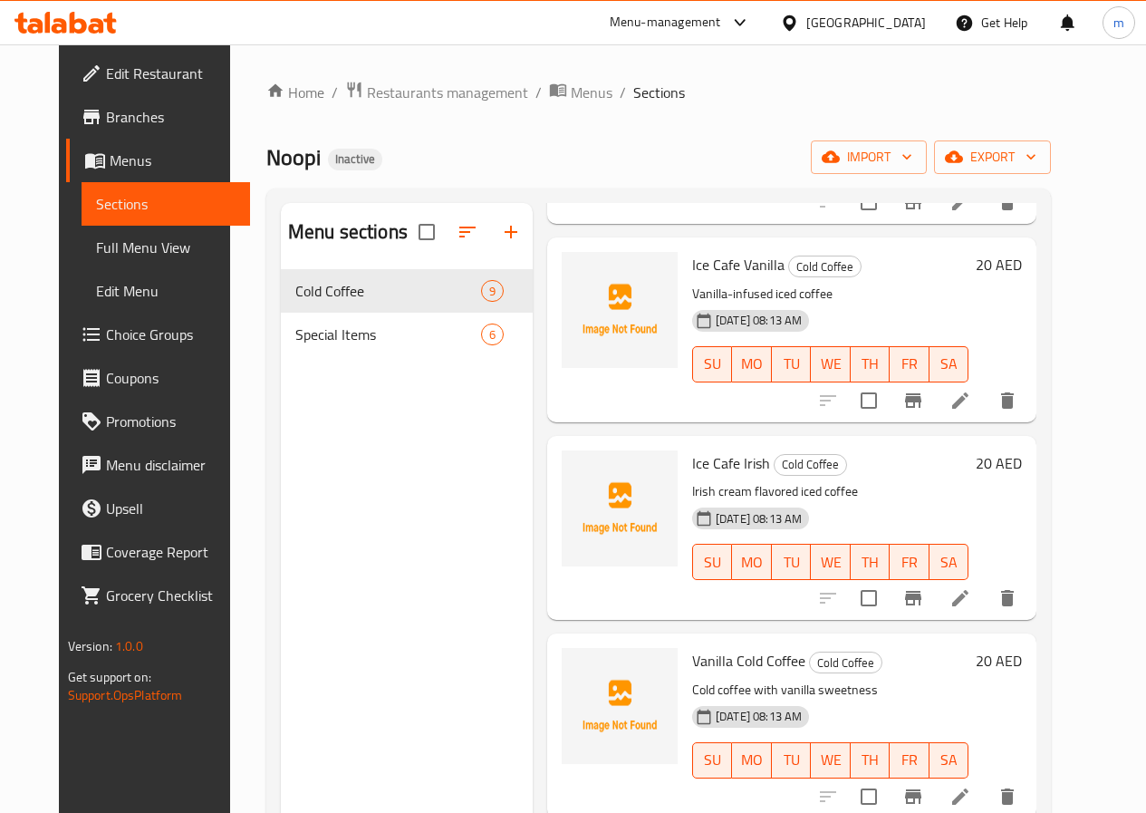
click at [971, 592] on icon at bounding box center [960, 598] width 22 height 22
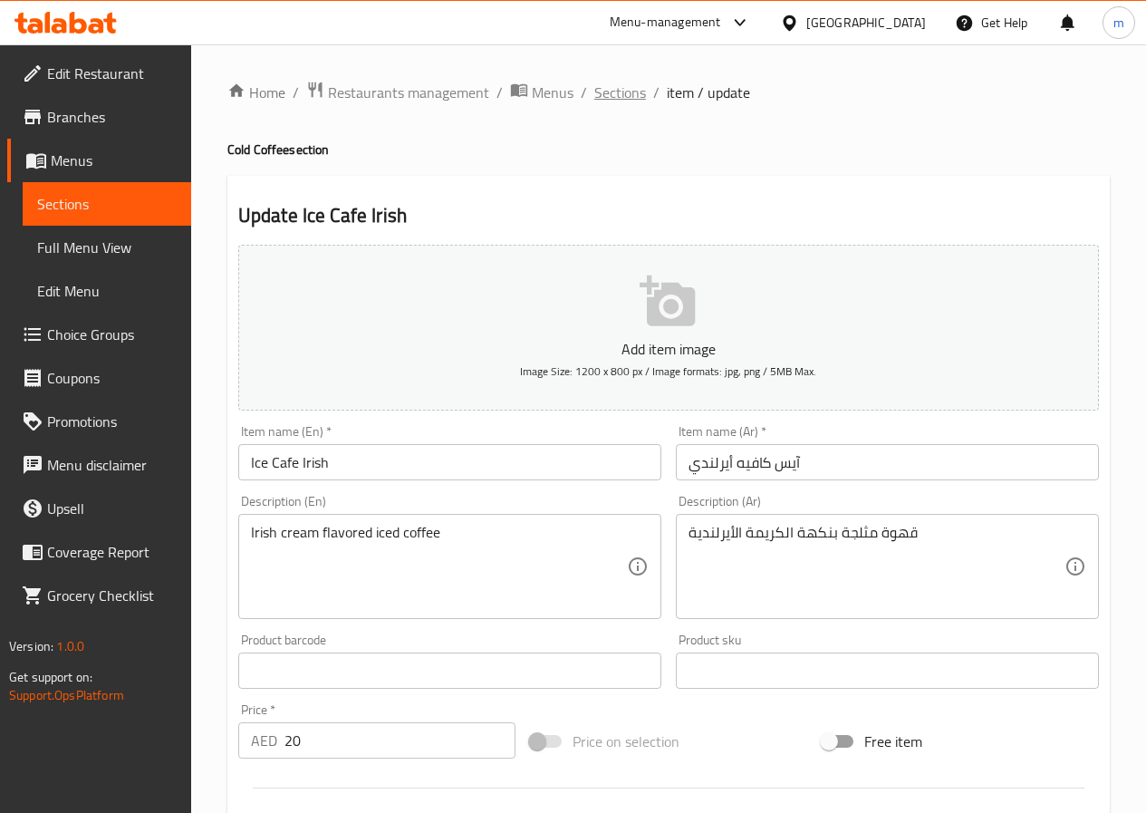
click at [614, 92] on span "Sections" at bounding box center [620, 93] width 52 height 22
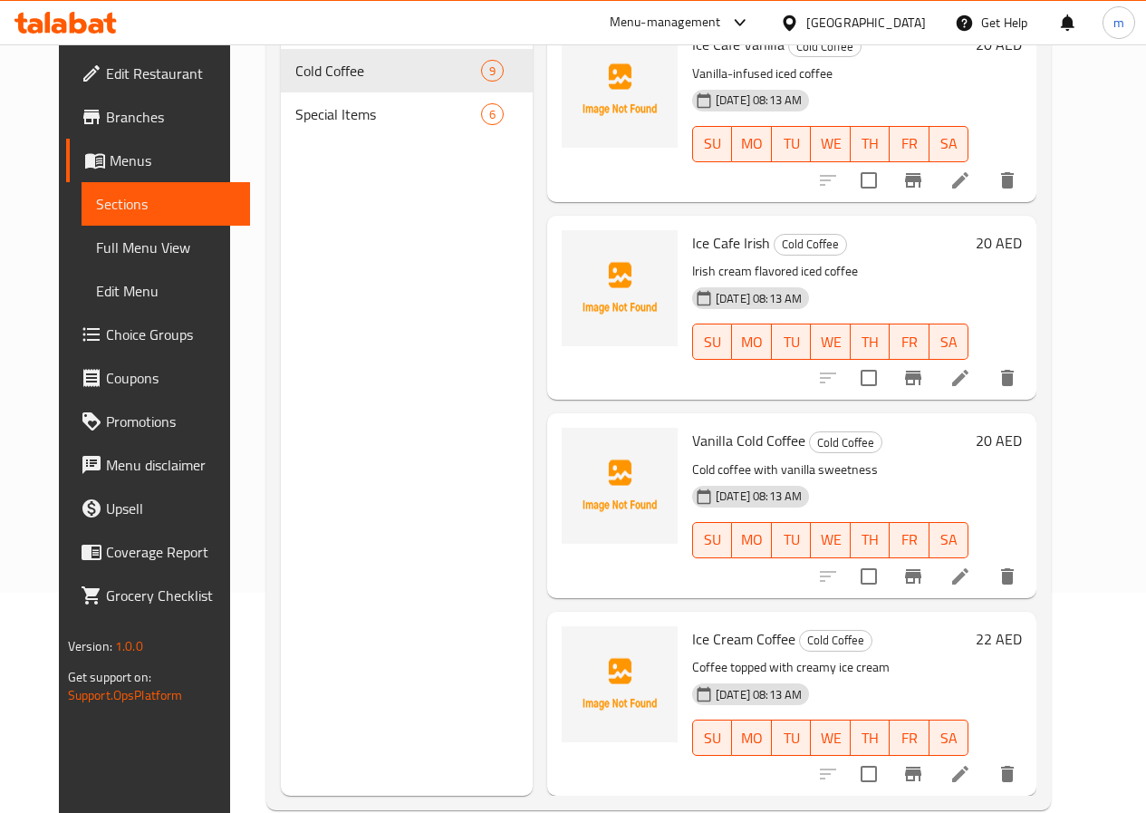
scroll to position [254, 0]
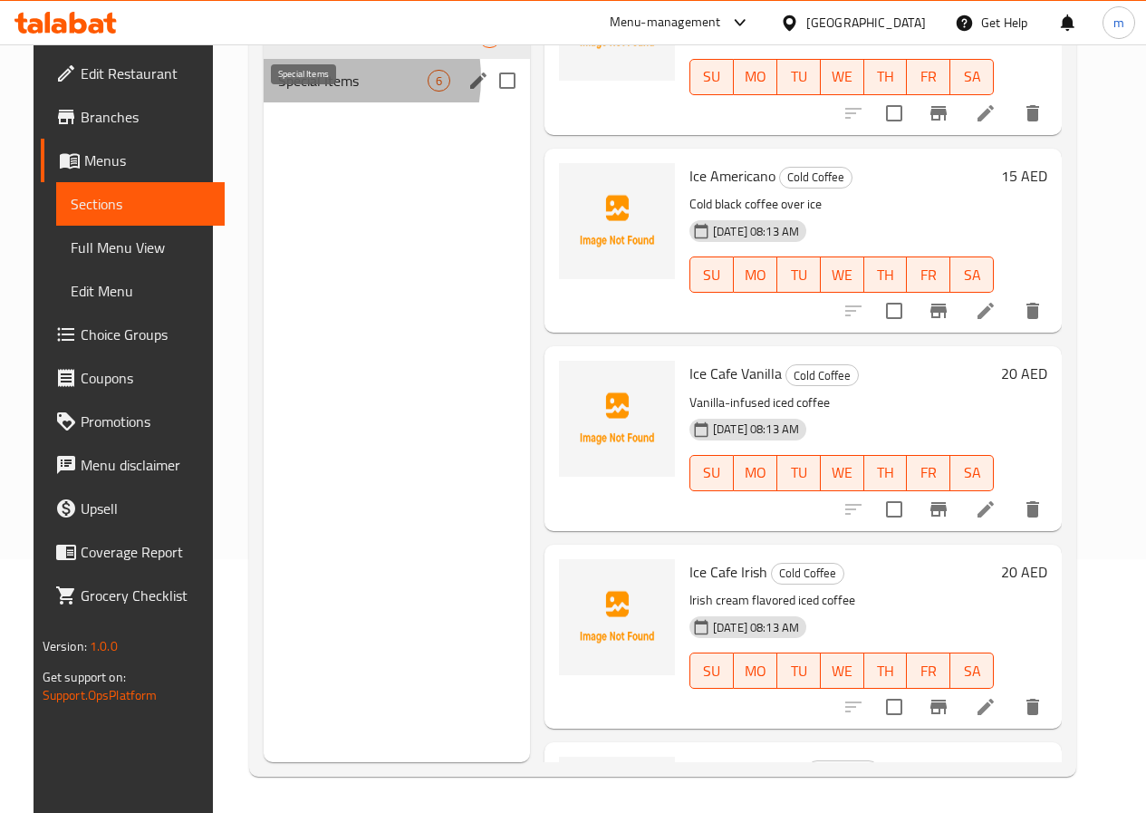
click at [305, 91] on span "Special Items" at bounding box center [352, 81] width 149 height 22
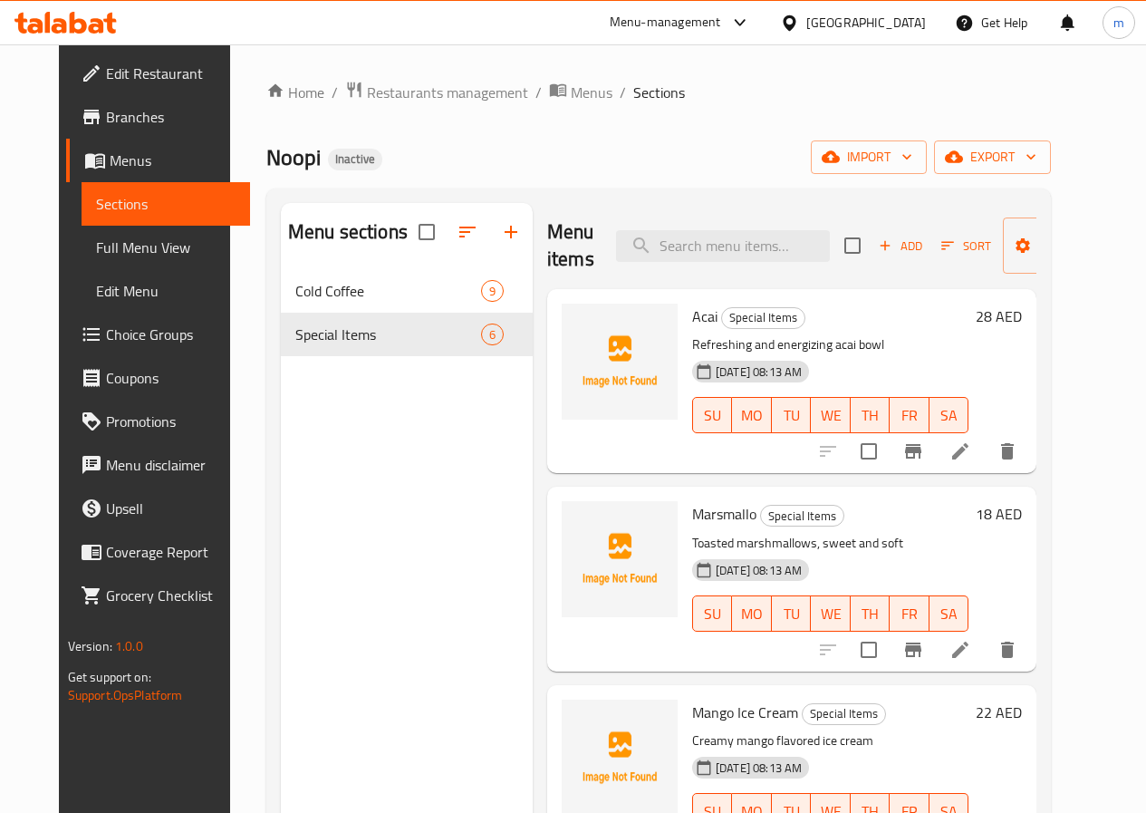
click at [110, 158] on span "Menus" at bounding box center [173, 160] width 126 height 22
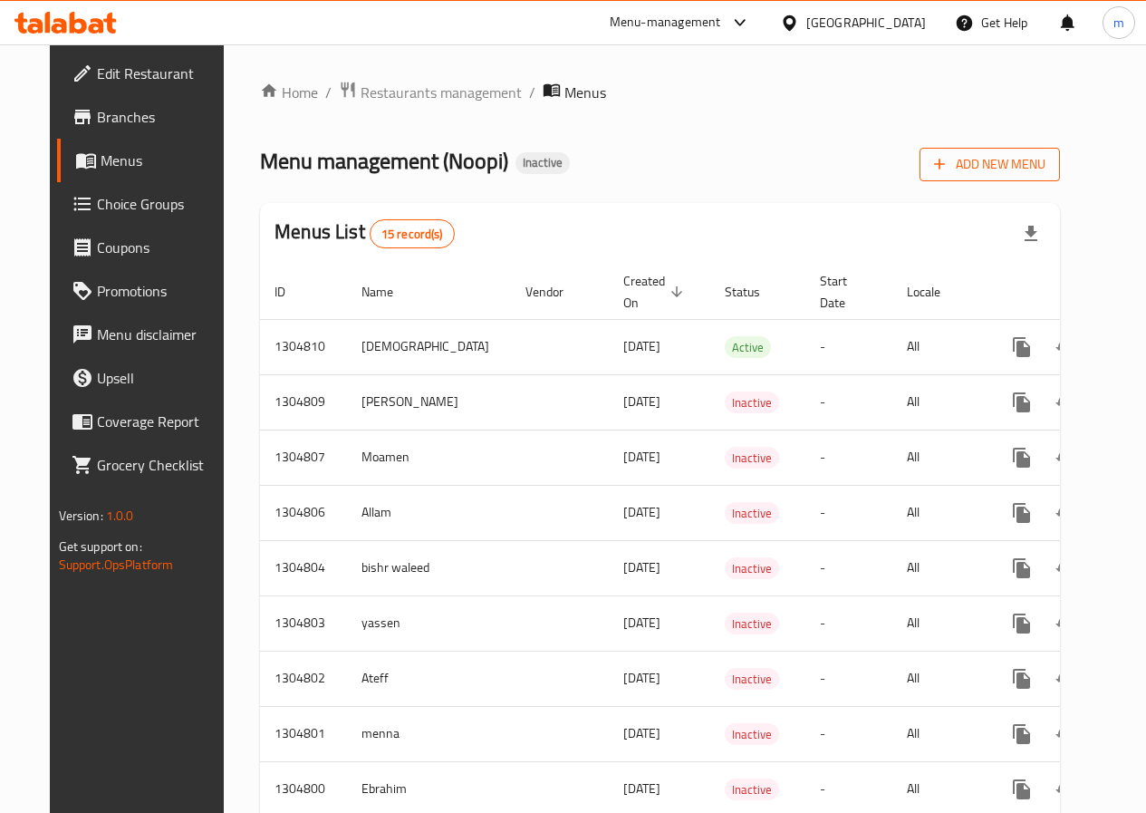
click at [1035, 169] on span "Add New Menu" at bounding box center [989, 164] width 111 height 23
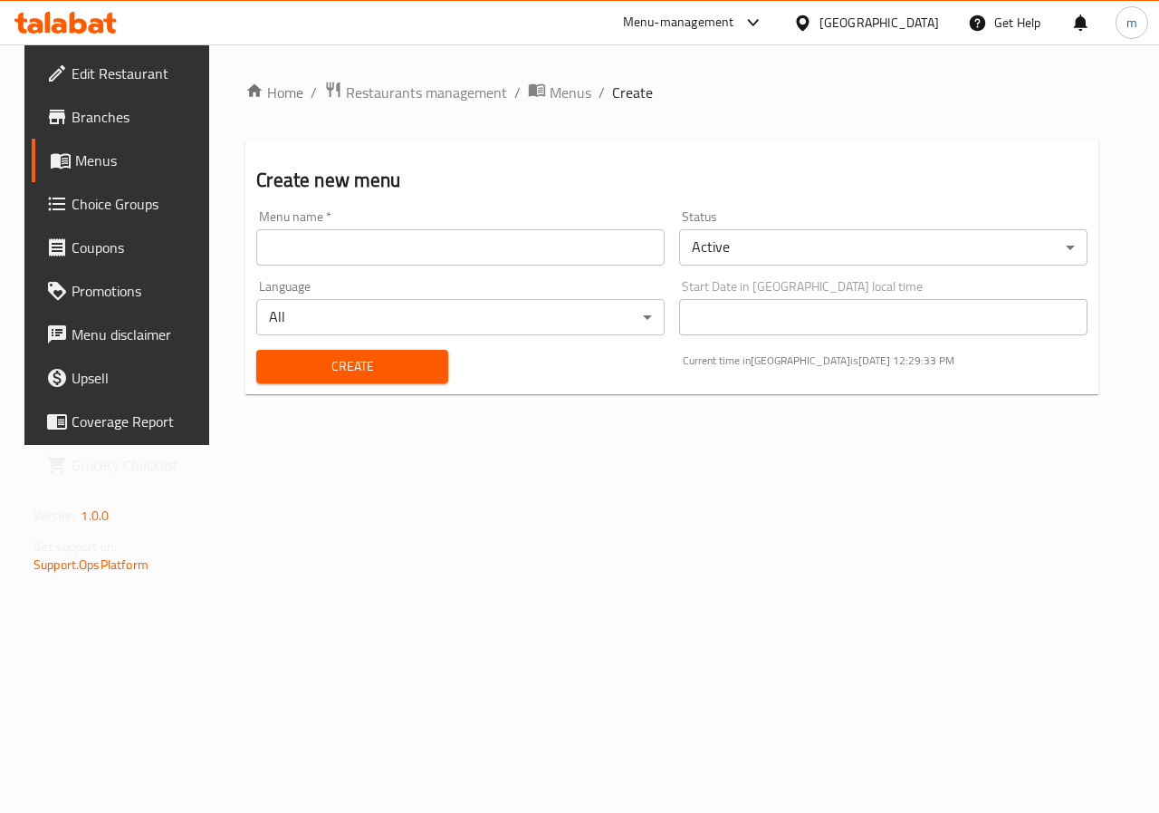
click at [546, 242] on input "text" at bounding box center [460, 247] width 409 height 36
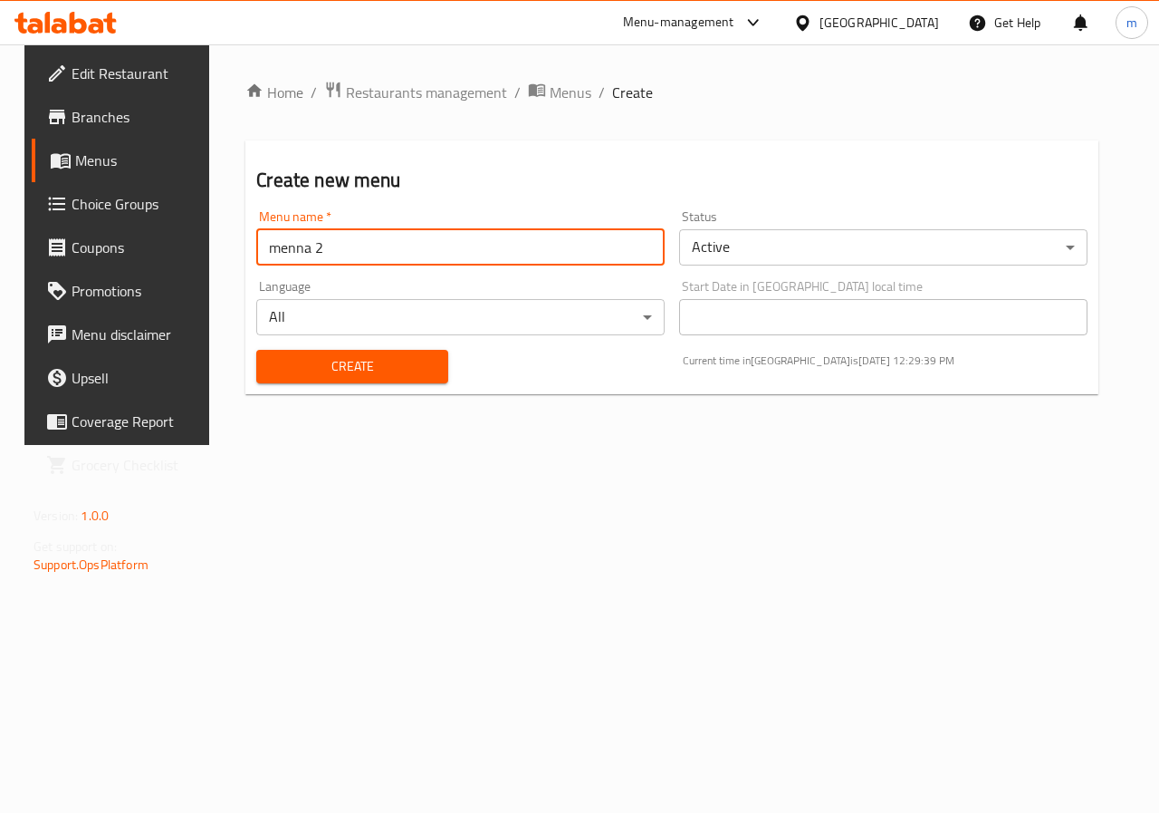
type input "menna 2"
click at [380, 360] on span "Create" at bounding box center [352, 366] width 162 height 23
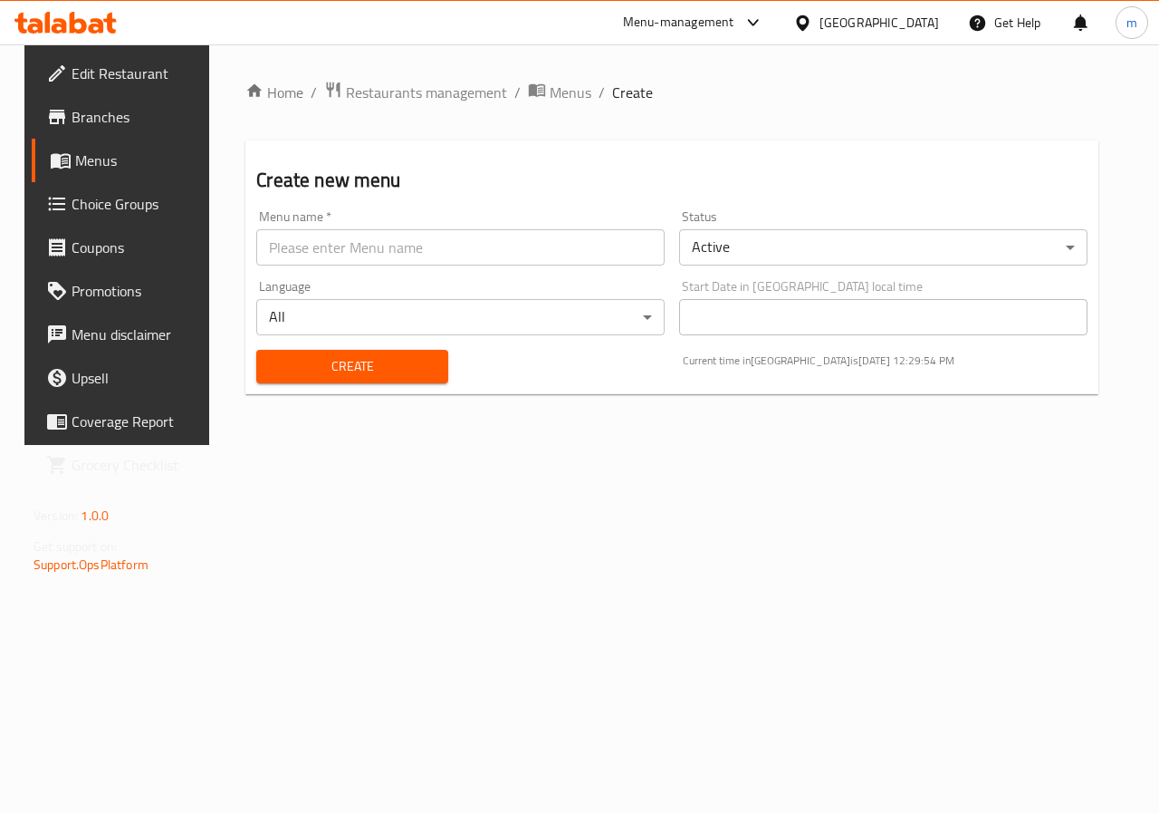
click at [403, 357] on span "Create" at bounding box center [352, 366] width 162 height 23
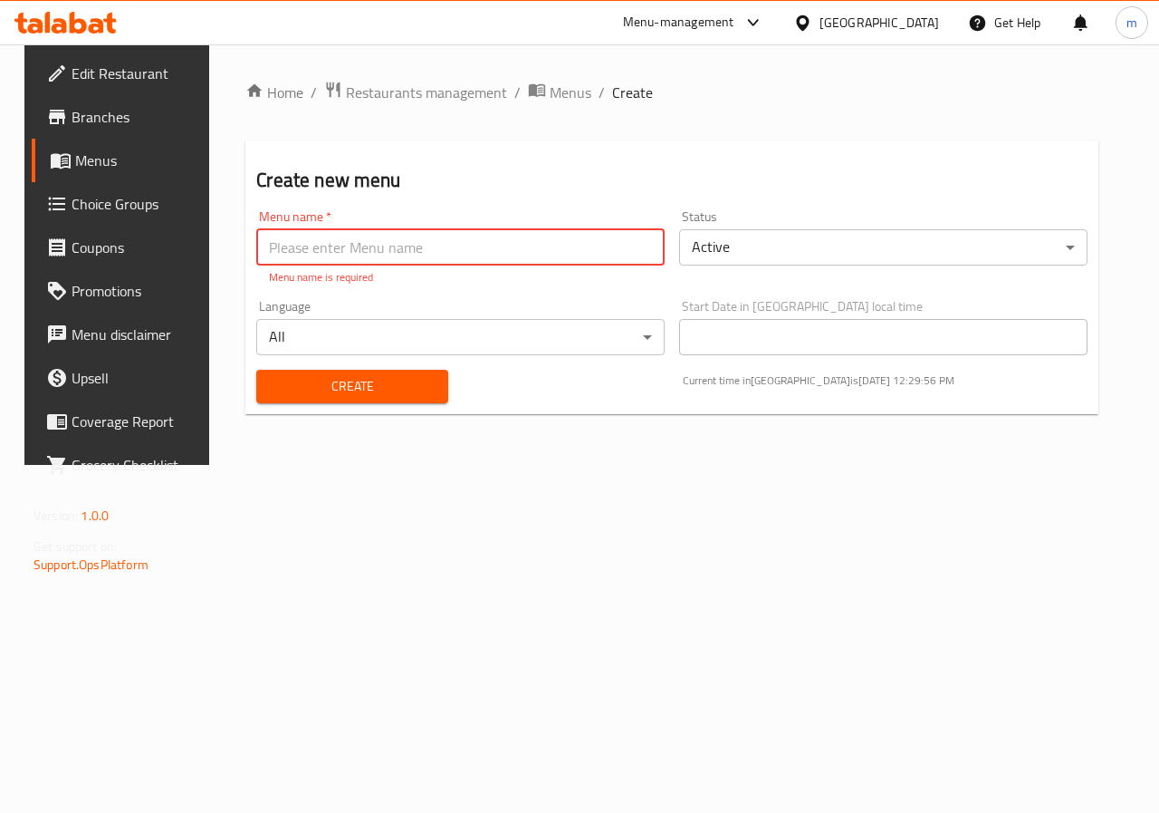
click at [107, 166] on span "Menus" at bounding box center [139, 160] width 129 height 22
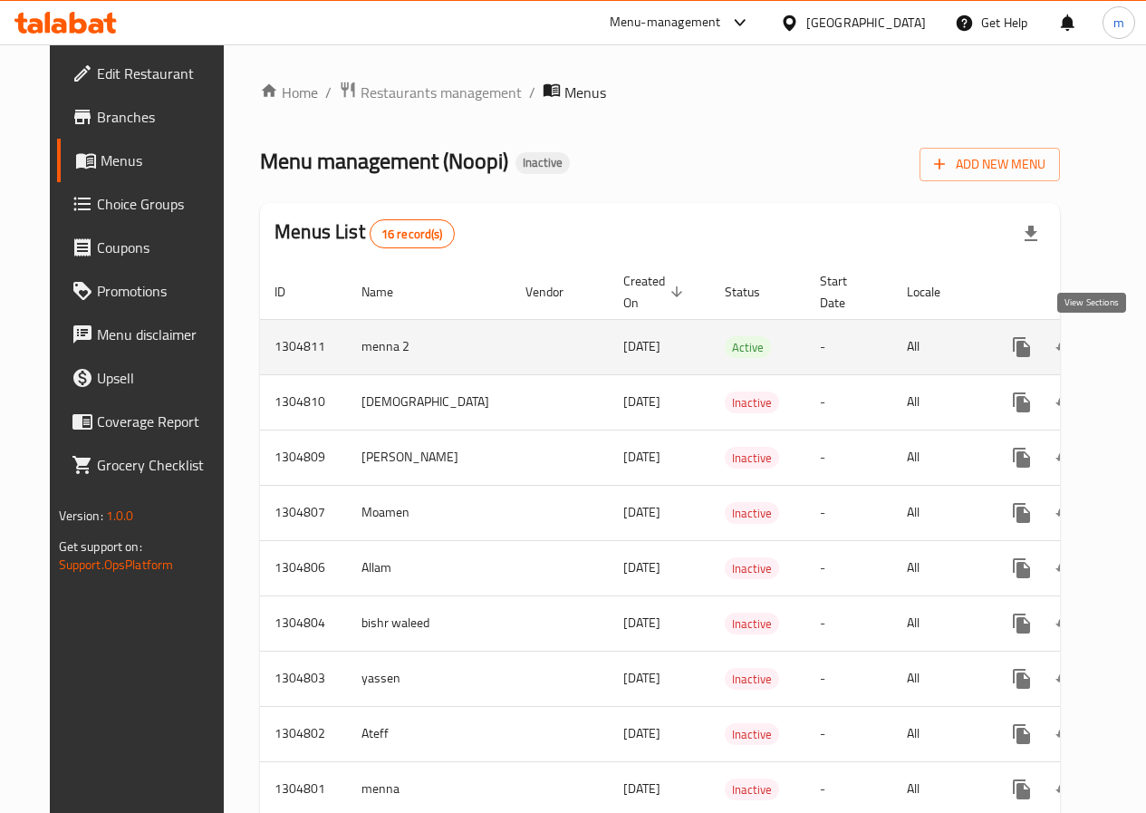
click at [1141, 353] on icon "enhanced table" at bounding box center [1152, 347] width 22 height 22
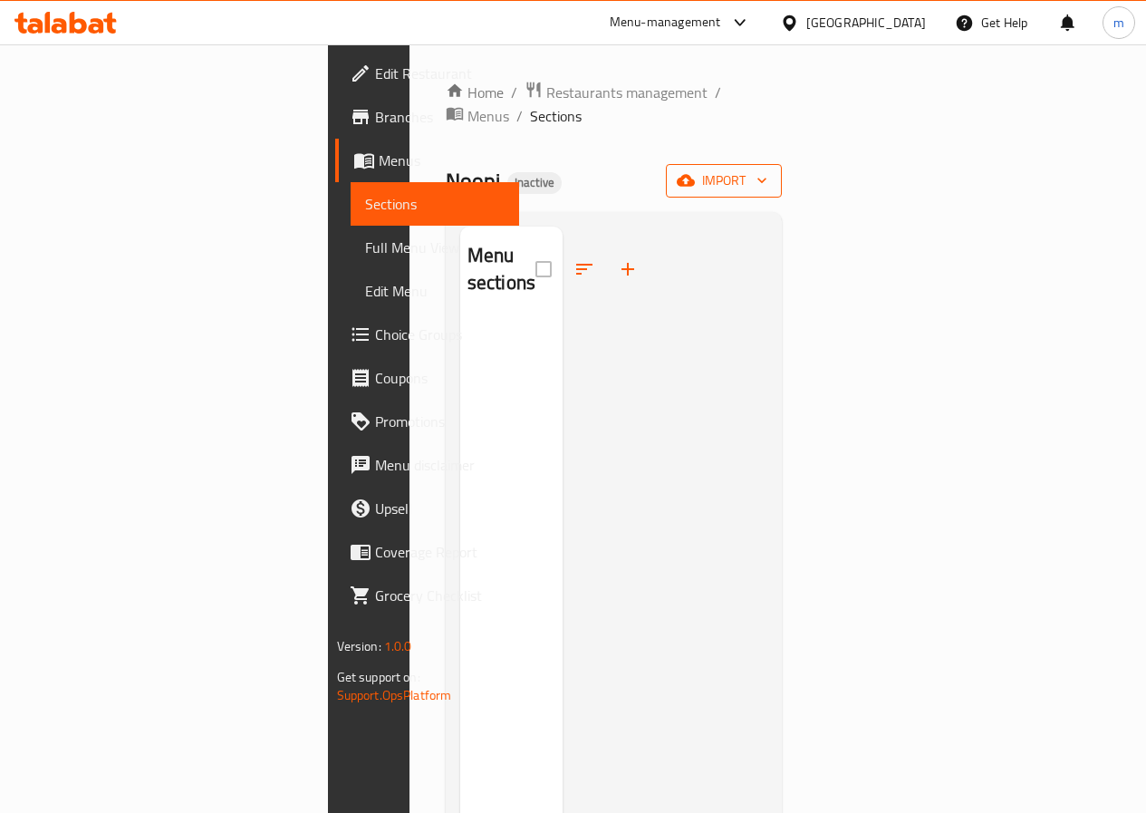
click at [767, 169] on span "import" at bounding box center [723, 180] width 87 height 23
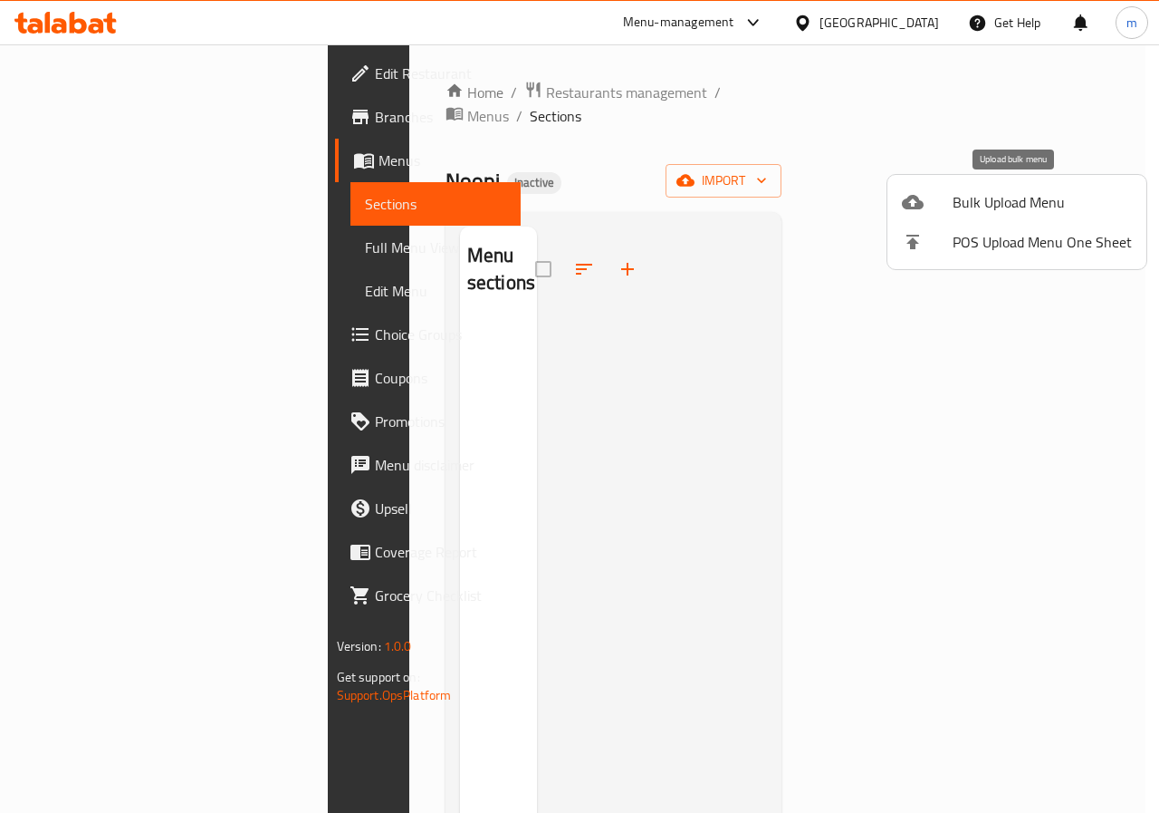
click at [1044, 213] on span "Bulk Upload Menu" at bounding box center [1042, 202] width 179 height 22
